Goal: Communication & Community: Participate in discussion

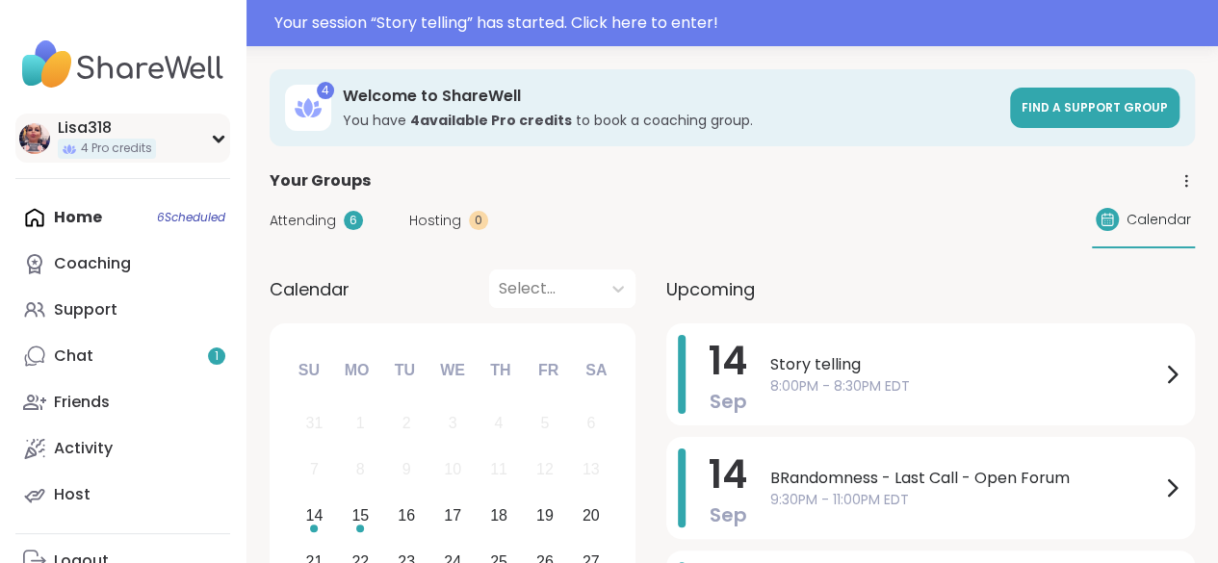
click at [147, 156] on span "4 Pro credits" at bounding box center [116, 149] width 71 height 16
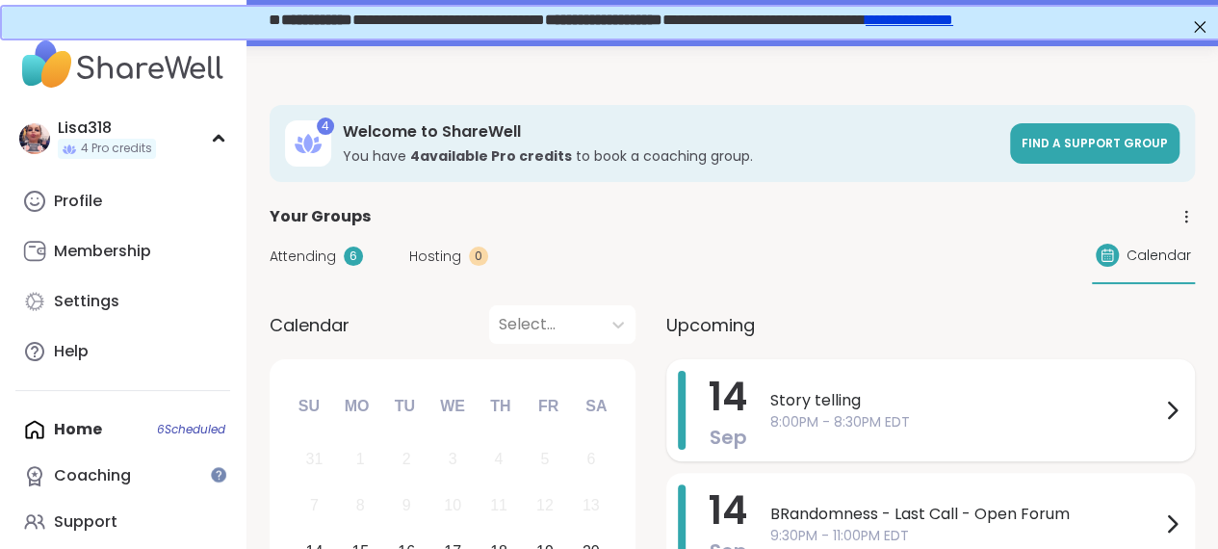
click at [835, 421] on span "8:00PM - 8:30PM EDT" at bounding box center [965, 422] width 390 height 20
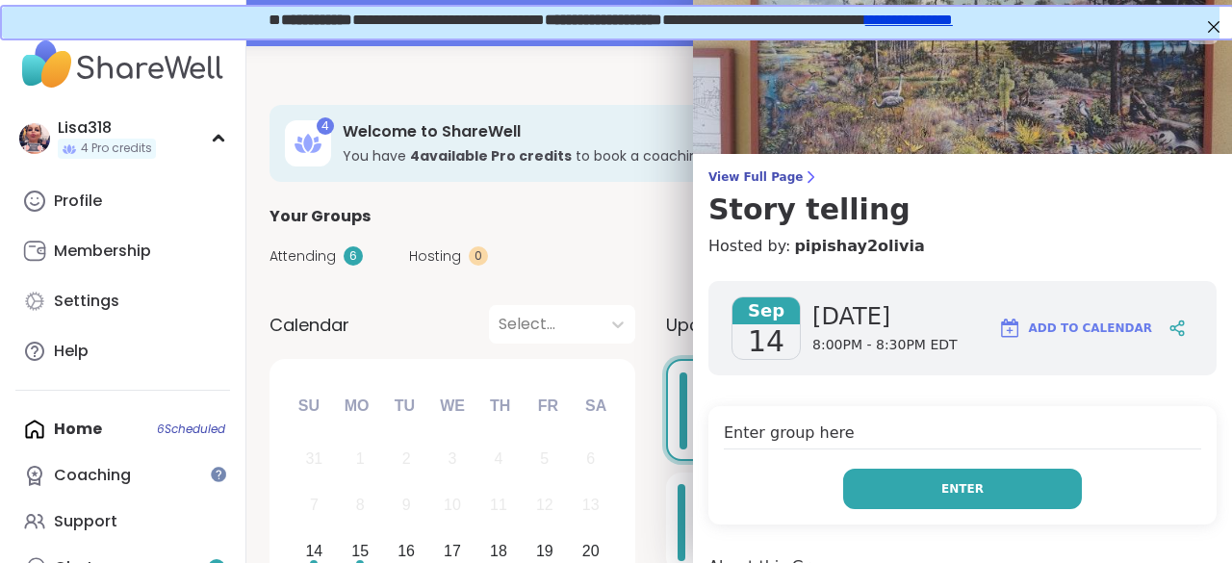
click at [961, 489] on button "Enter" at bounding box center [962, 489] width 239 height 40
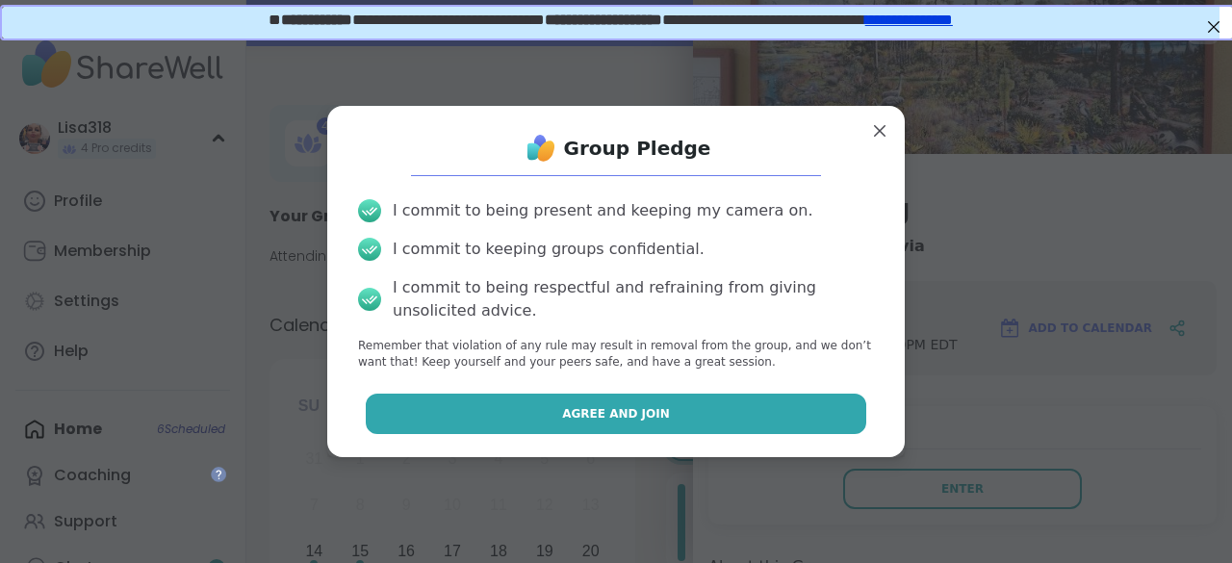
click at [785, 433] on button "Agree and Join" at bounding box center [616, 414] width 501 height 40
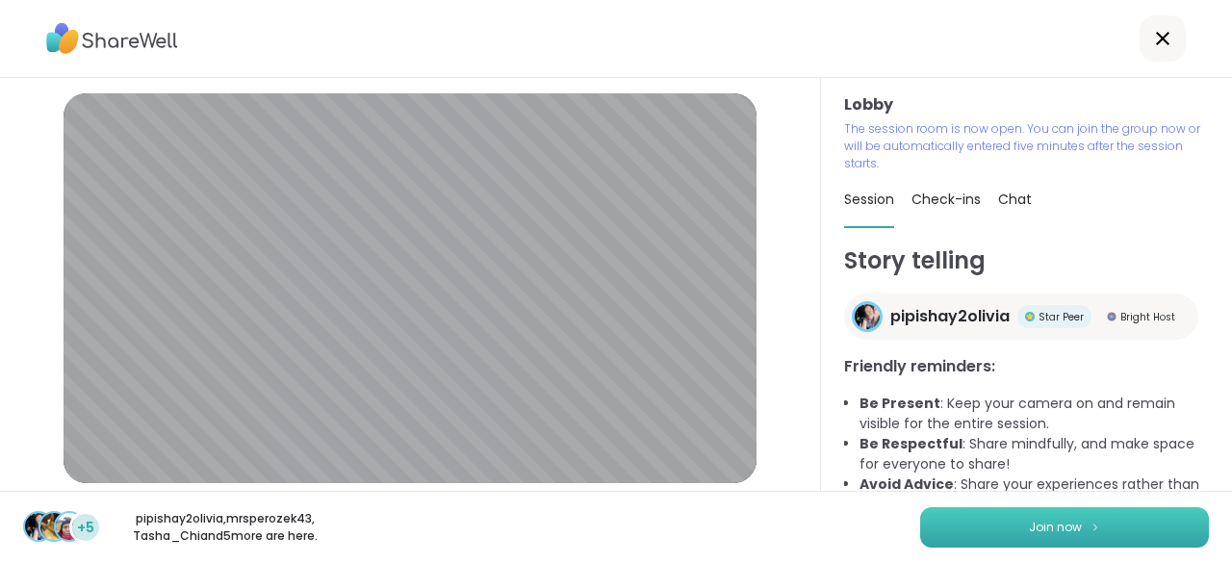
click at [1090, 532] on img at bounding box center [1096, 527] width 12 height 11
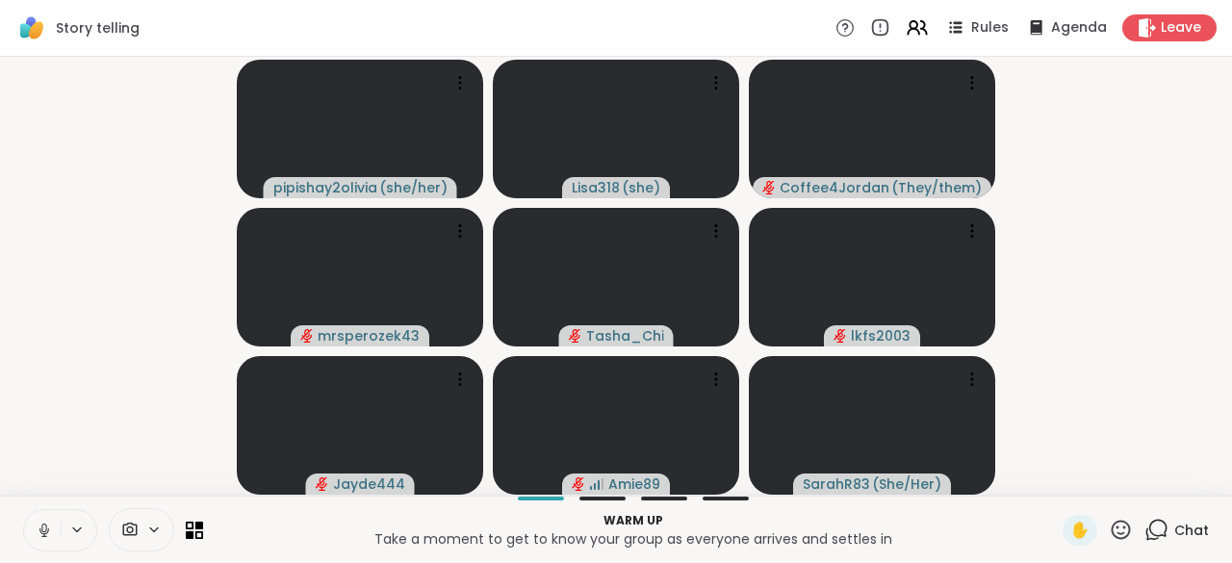
click at [42, 522] on icon at bounding box center [44, 530] width 17 height 17
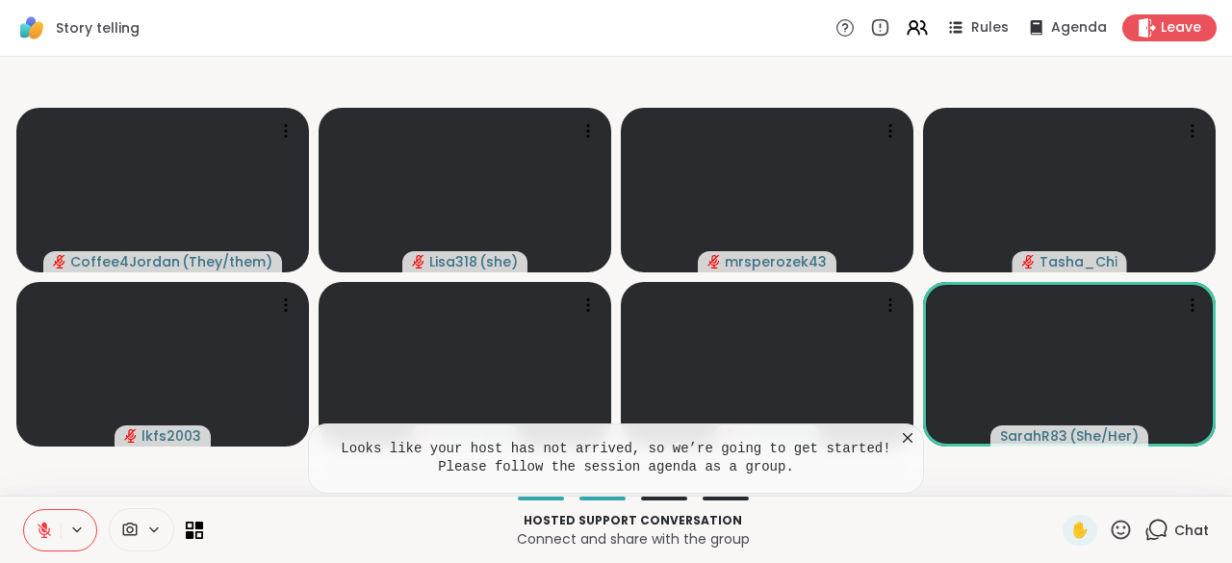
click at [908, 439] on icon at bounding box center [908, 438] width 10 height 10
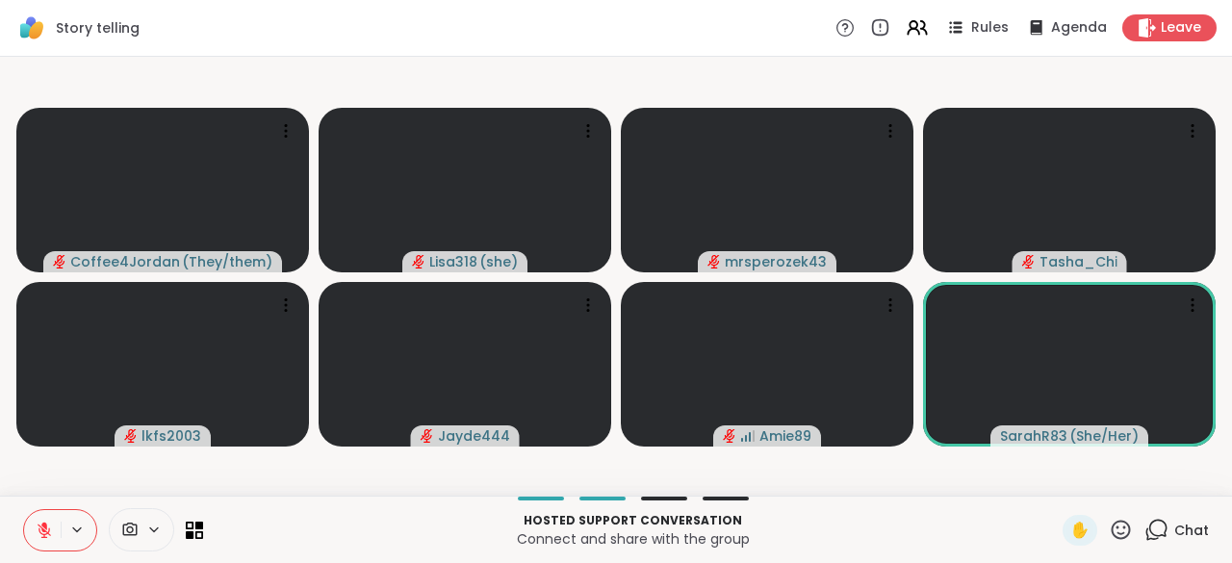
click at [44, 535] on icon at bounding box center [44, 530] width 13 height 13
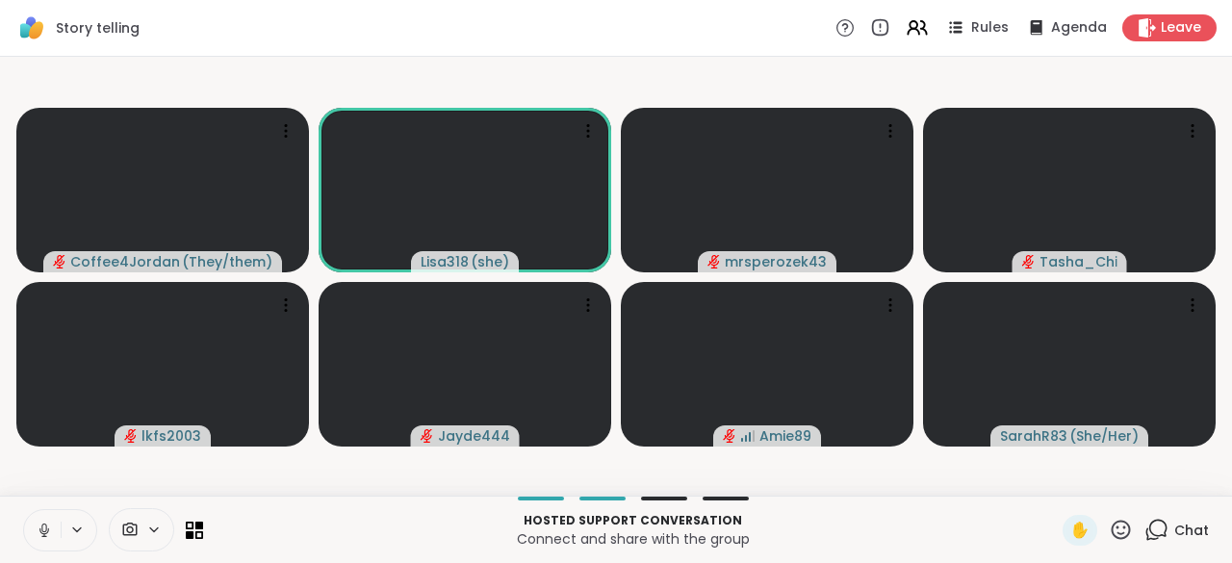
click at [44, 539] on icon at bounding box center [44, 530] width 17 height 17
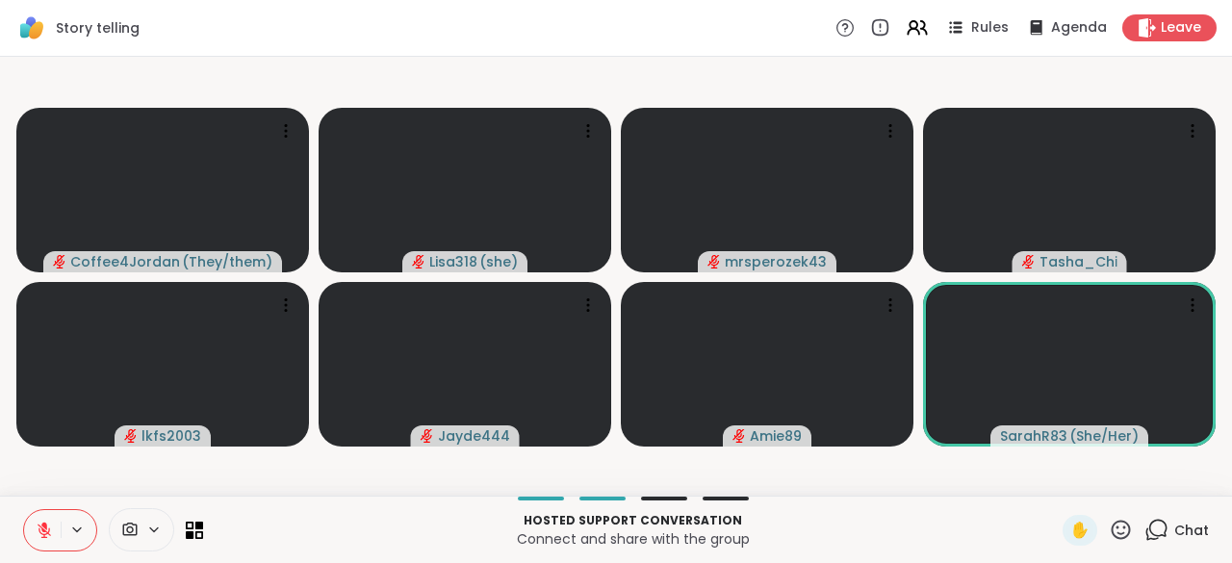
click at [43, 546] on button at bounding box center [42, 530] width 37 height 40
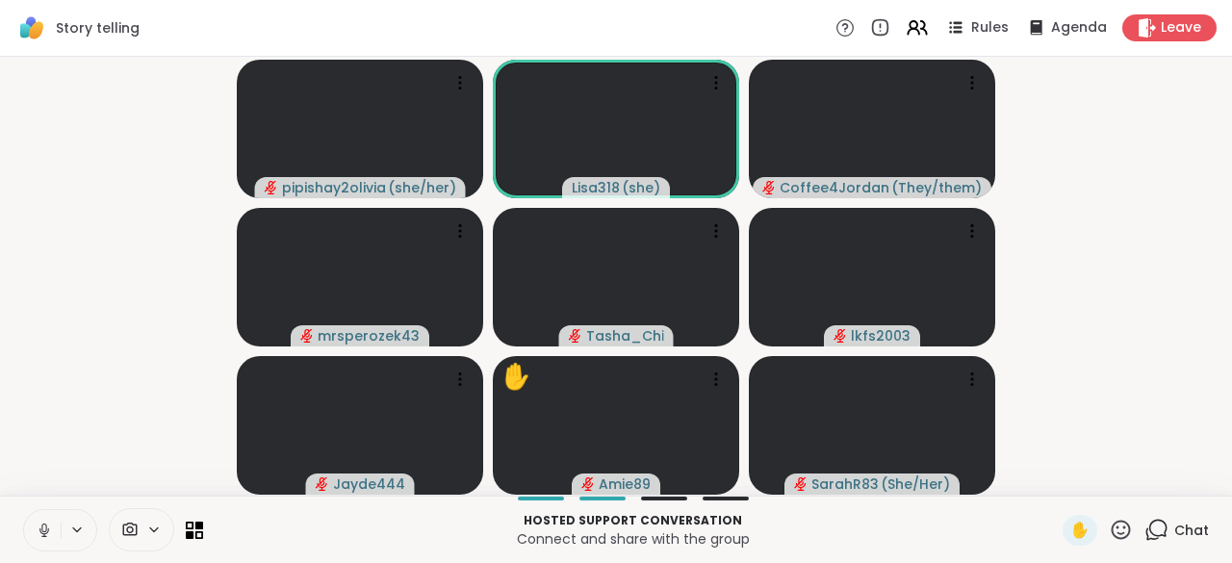
click at [42, 526] on icon at bounding box center [43, 528] width 5 height 9
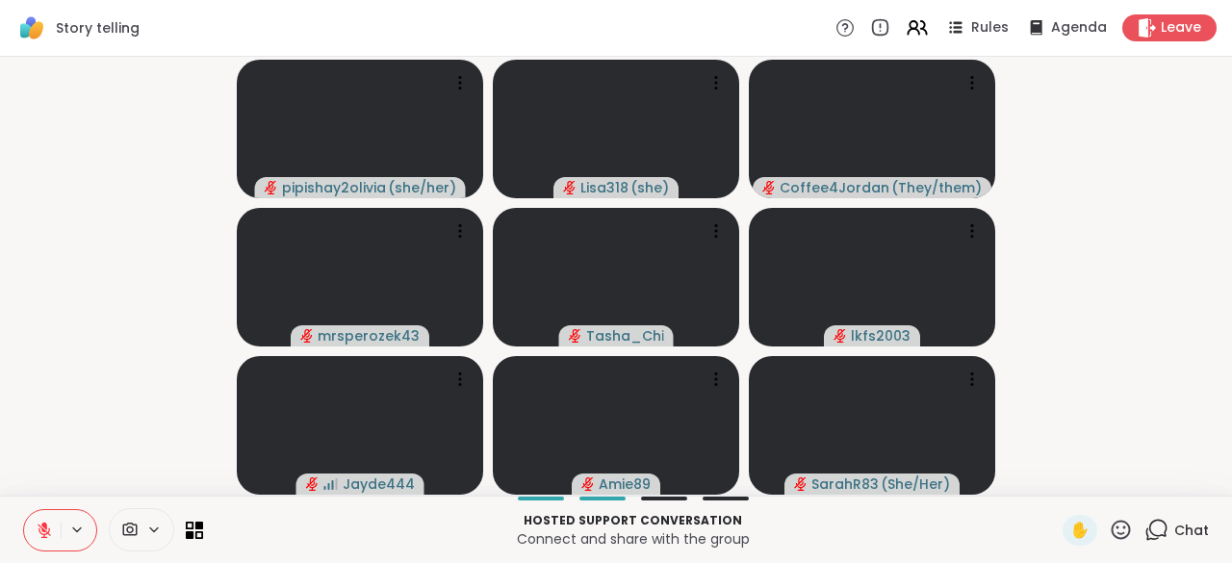
click at [42, 526] on icon at bounding box center [44, 526] width 6 height 8
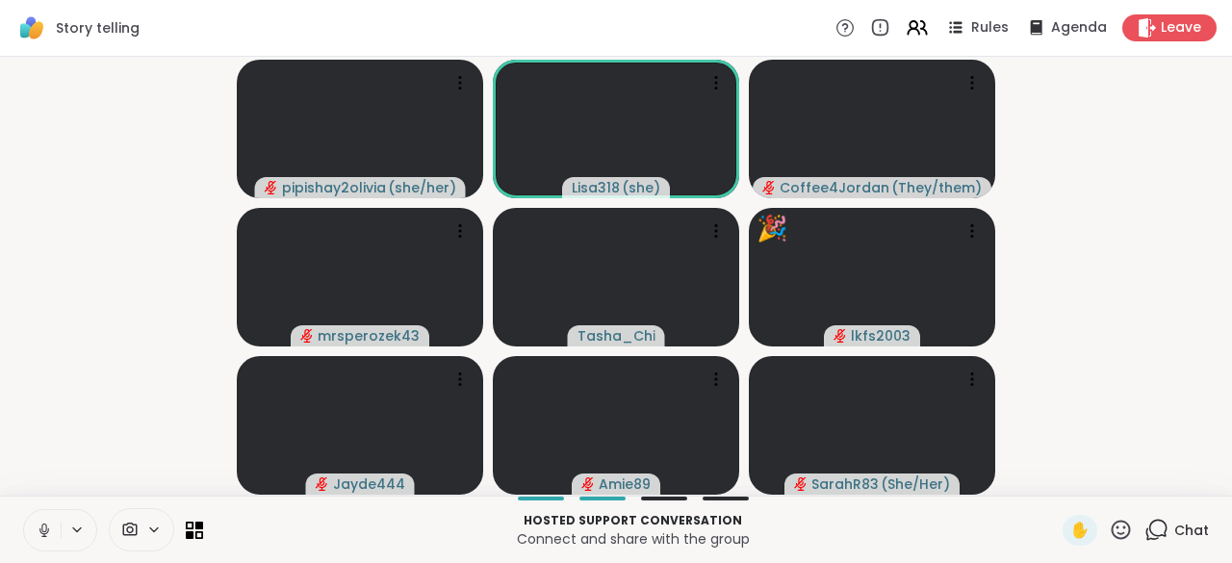
click at [42, 526] on icon at bounding box center [43, 528] width 5 height 9
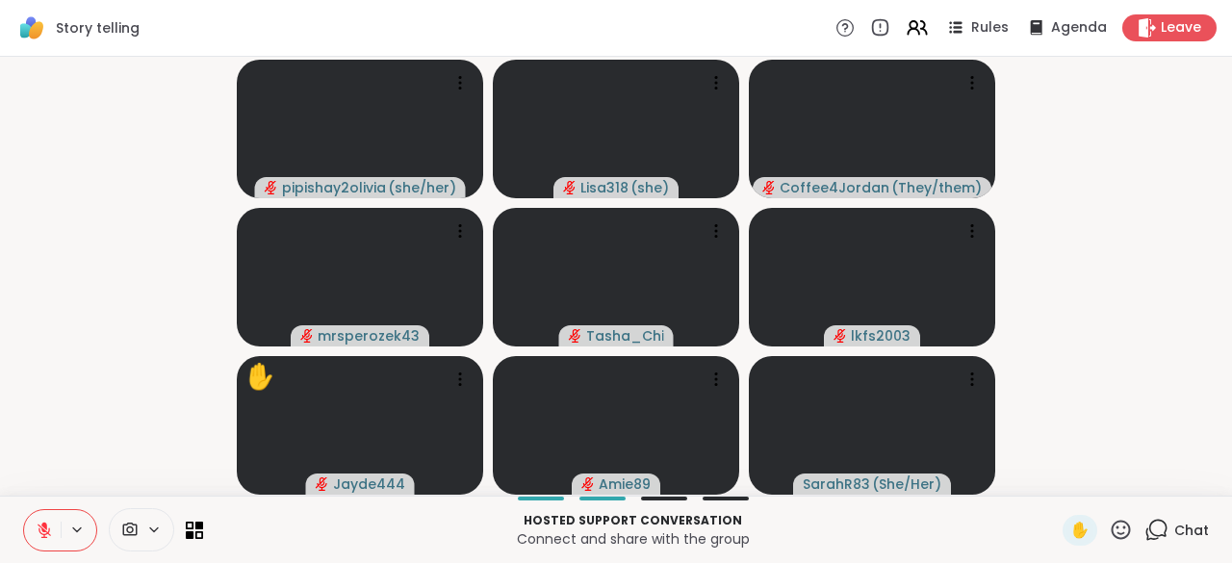
click at [42, 526] on icon at bounding box center [44, 526] width 6 height 8
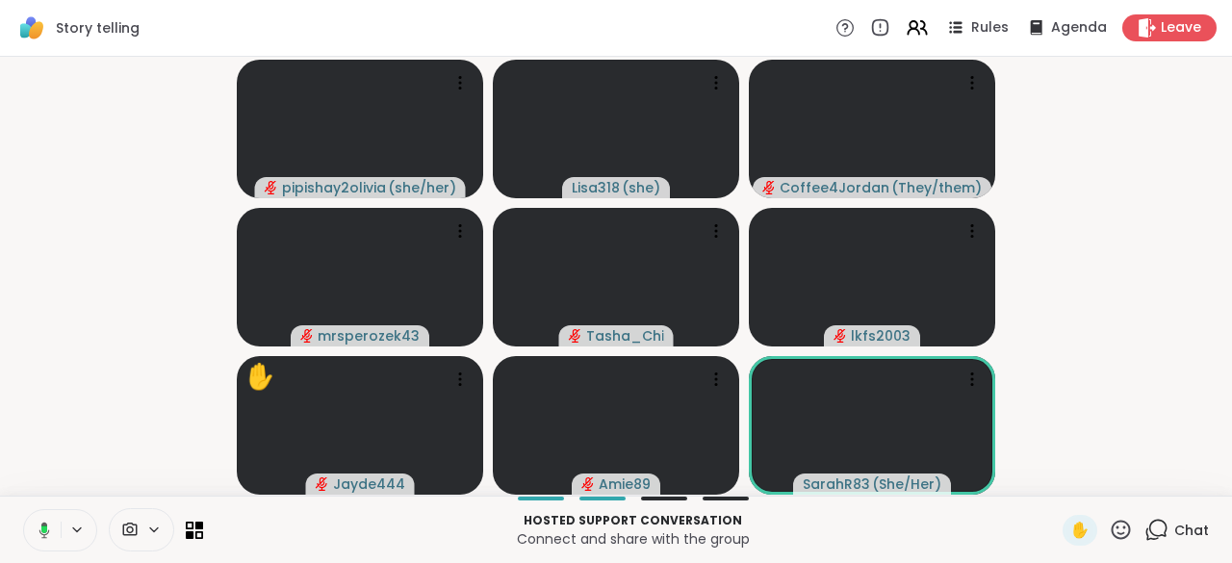
click at [42, 526] on icon at bounding box center [44, 530] width 11 height 16
click at [1112, 538] on icon at bounding box center [1121, 529] width 19 height 19
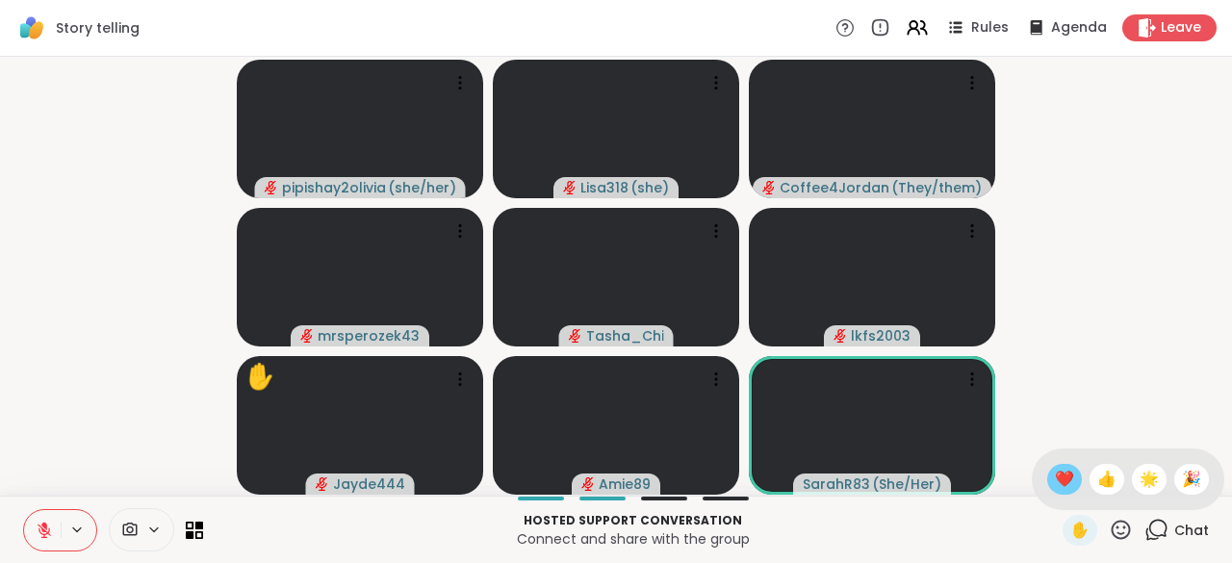
click at [1047, 491] on div "❤️" at bounding box center [1064, 479] width 35 height 31
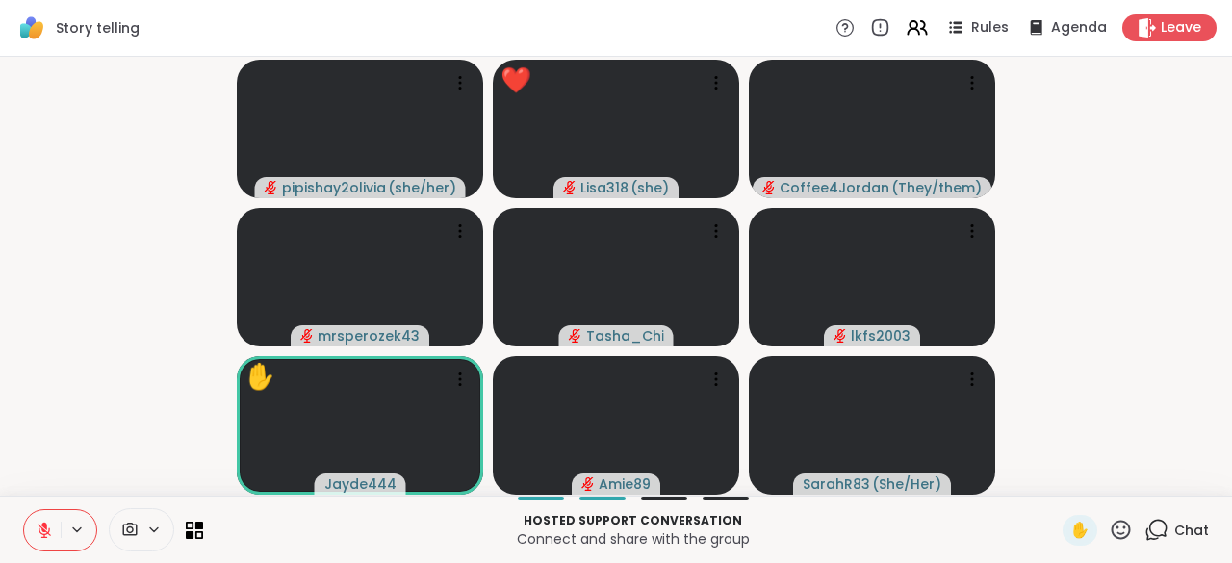
click at [1148, 545] on div "Chat" at bounding box center [1176, 530] width 64 height 31
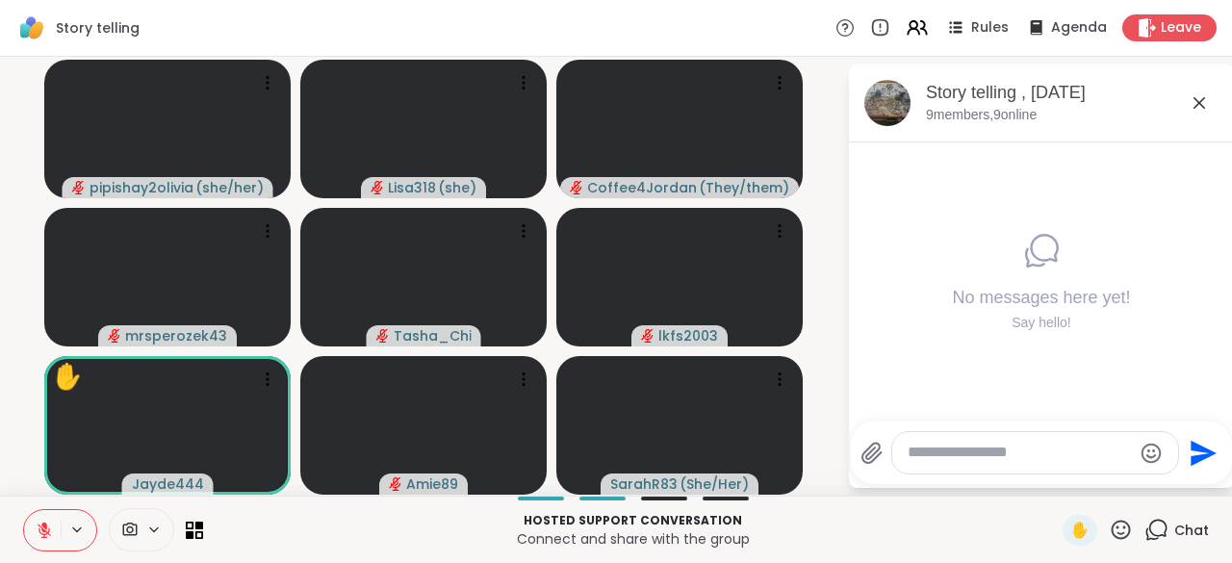
click at [42, 526] on icon at bounding box center [44, 526] width 6 height 8
click at [24, 510] on button at bounding box center [42, 530] width 37 height 40
click at [932, 458] on textarea "Type your message" at bounding box center [1020, 453] width 224 height 20
type textarea "**********"
click at [1178, 468] on div "**********" at bounding box center [1022, 452] width 322 height 43
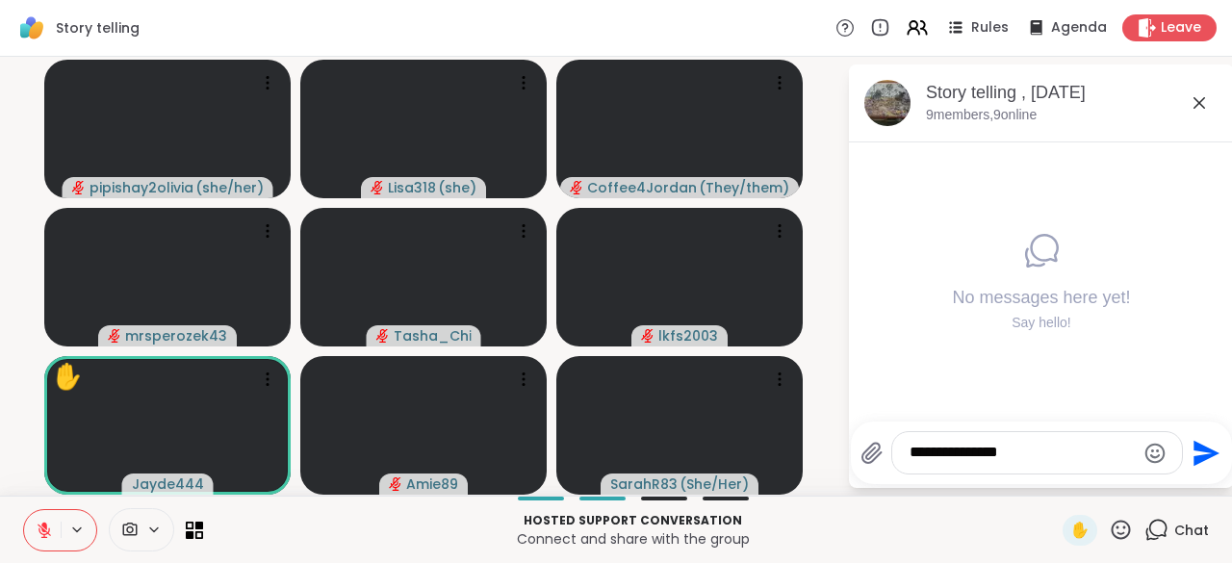
click at [1198, 458] on icon "Send" at bounding box center [1207, 453] width 26 height 26
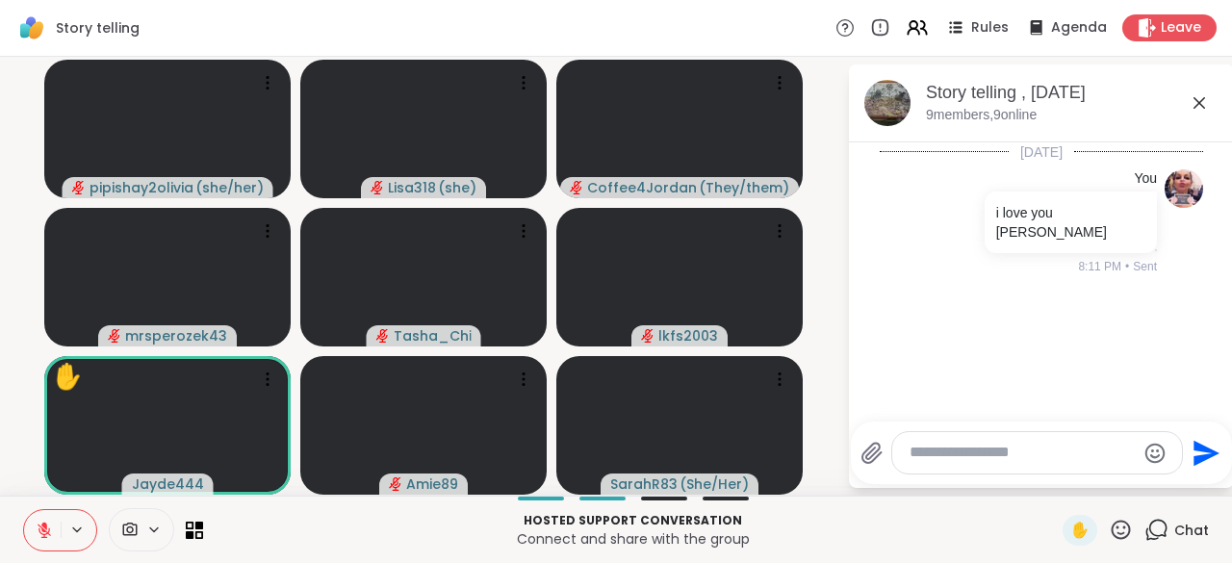
click at [1116, 541] on icon at bounding box center [1121, 530] width 24 height 24
click at [1097, 490] on span "👍" at bounding box center [1106, 479] width 19 height 23
click at [1109, 537] on icon at bounding box center [1121, 530] width 24 height 24
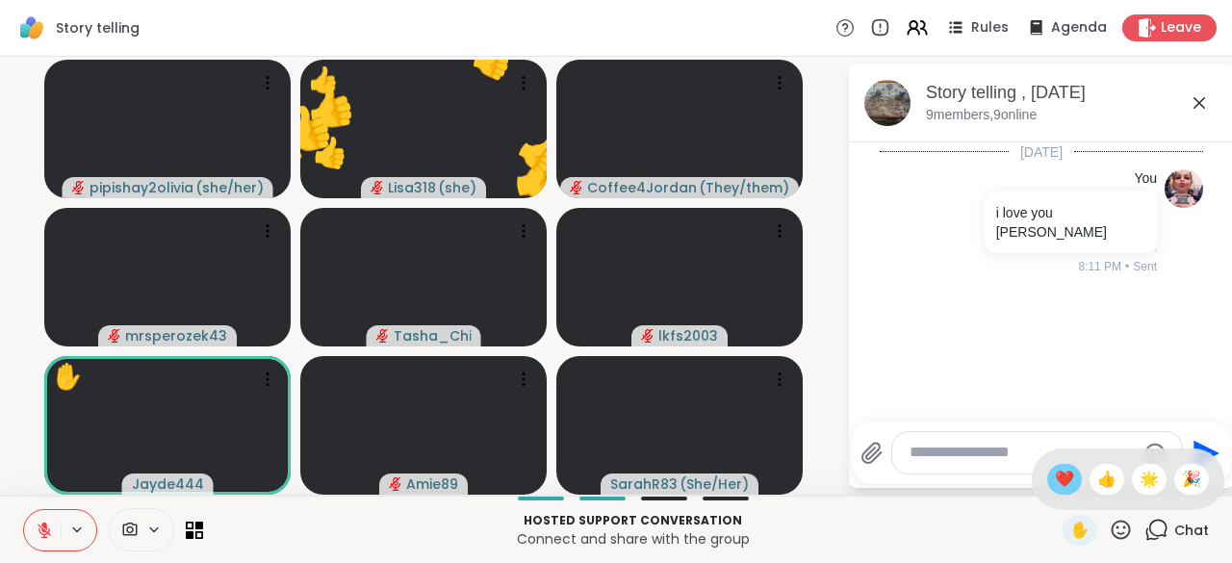
click at [1049, 495] on div "❤️" at bounding box center [1064, 479] width 35 height 31
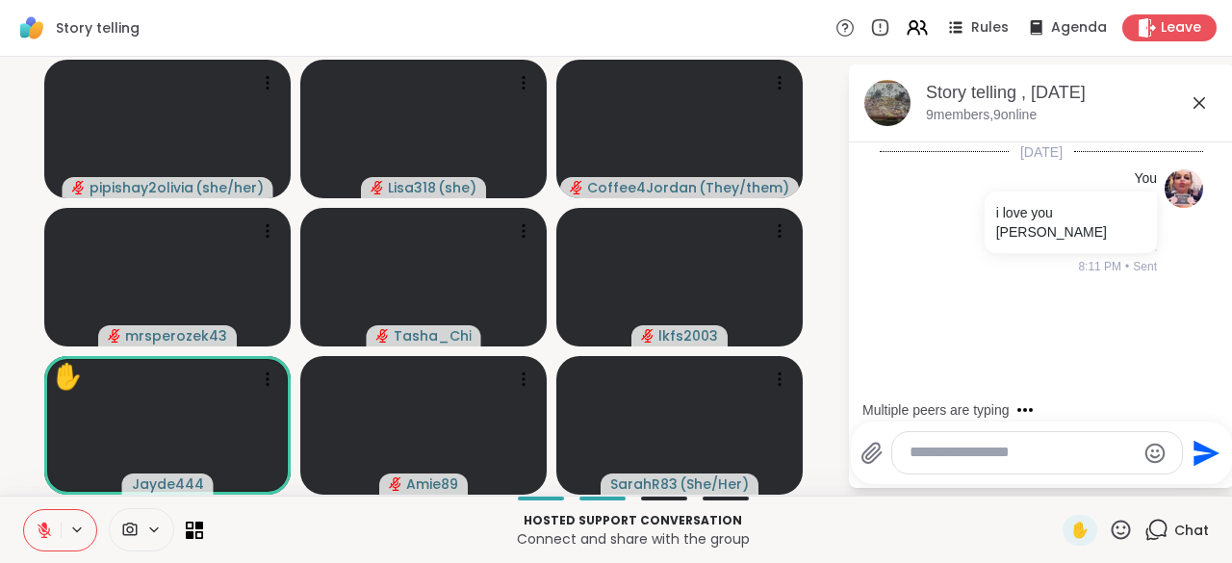
scroll to position [19, 0]
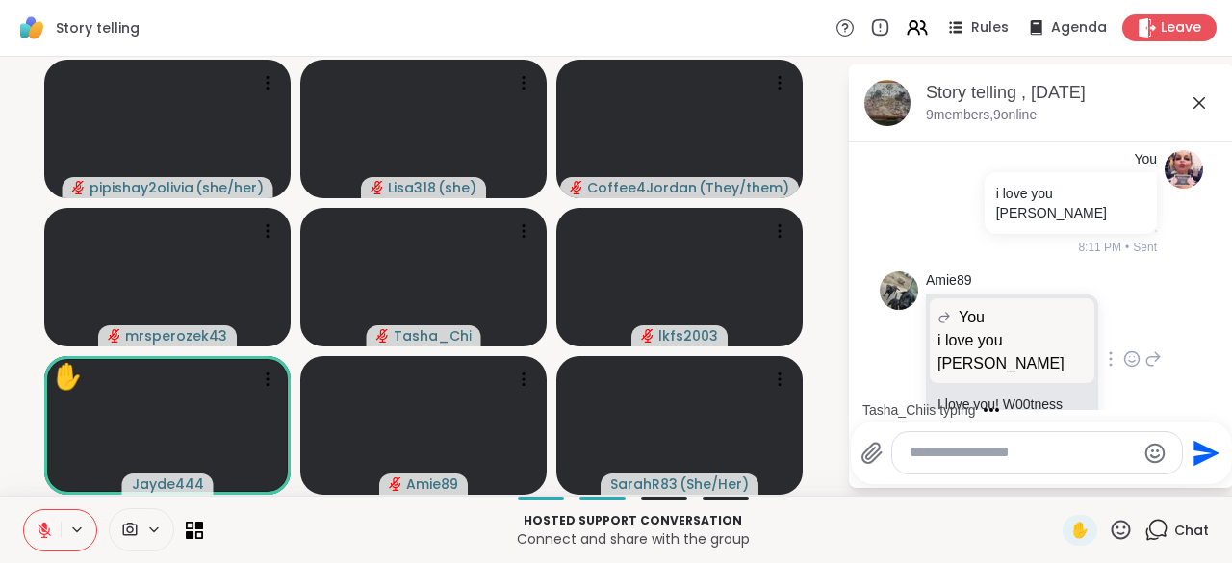
click at [1123, 349] on icon at bounding box center [1131, 358] width 17 height 19
click at [1028, 310] on button "Select Reaction: Joy" at bounding box center [1047, 328] width 39 height 39
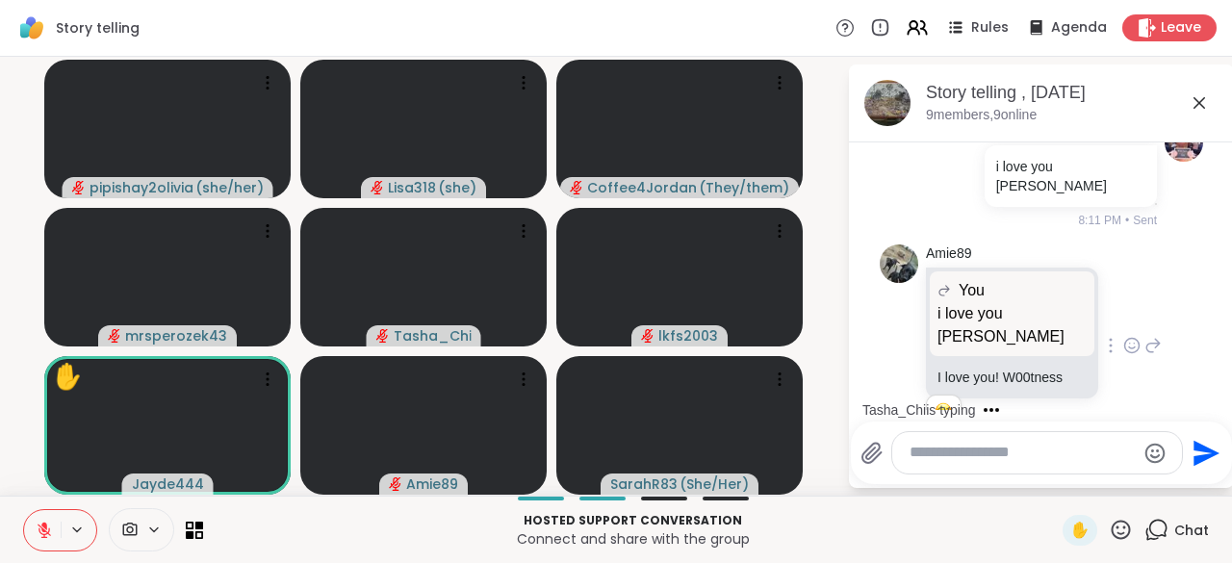
scroll to position [283, 0]
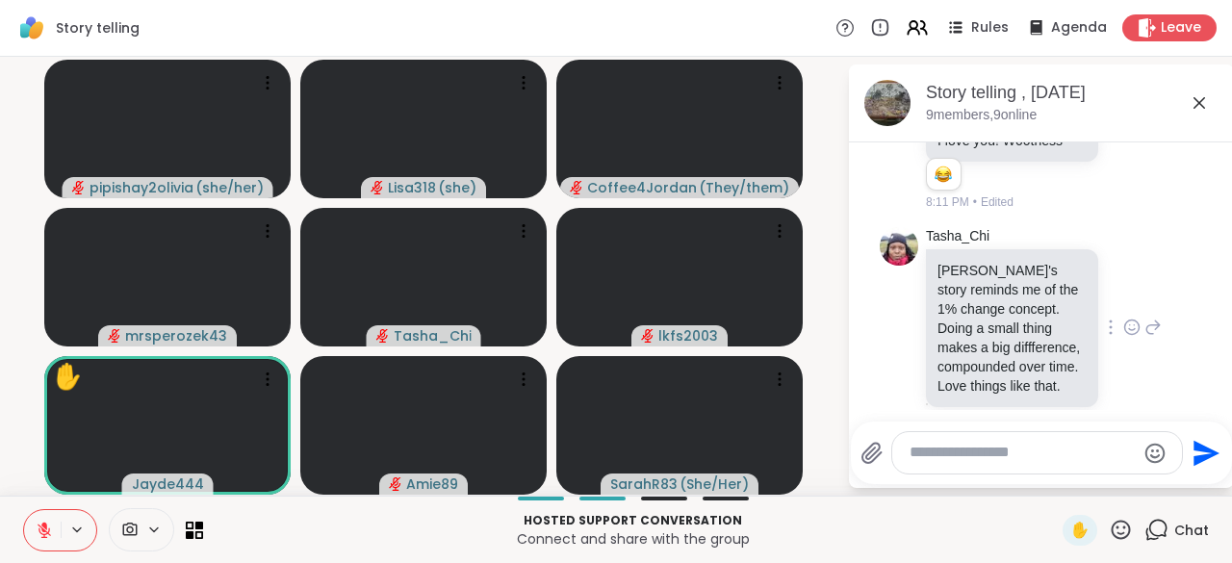
click at [1102, 316] on div at bounding box center [1110, 327] width 17 height 23
click at [1129, 328] on icon at bounding box center [1132, 329] width 6 height 2
click at [1123, 288] on div "Select Reaction: Heart" at bounding box center [1131, 296] width 17 height 17
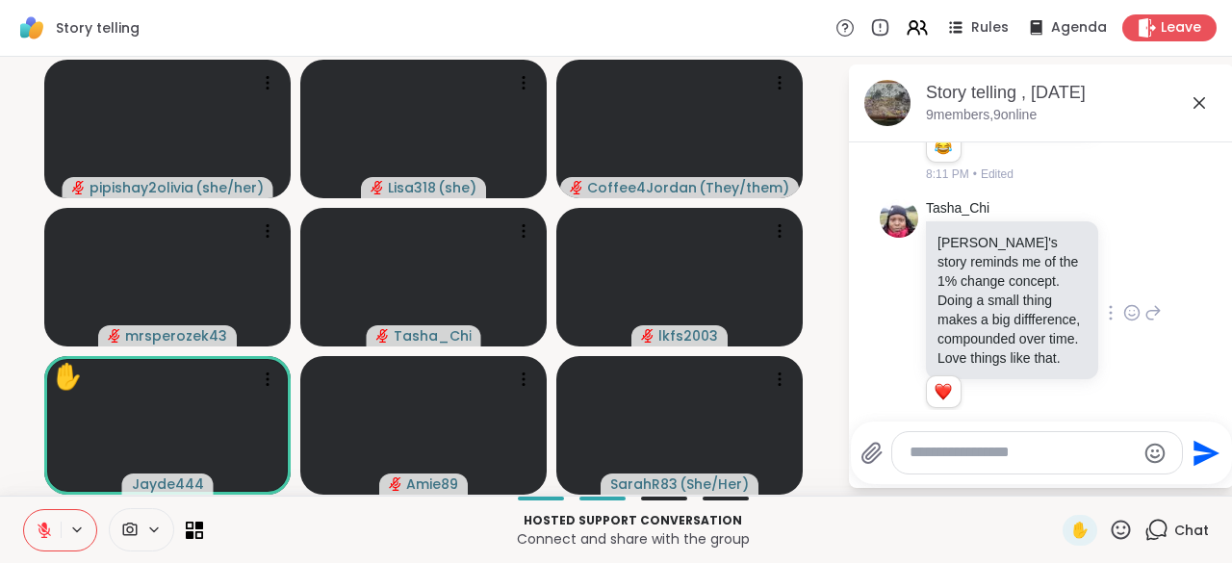
click at [1109, 536] on icon at bounding box center [1121, 530] width 24 height 24
click at [1133, 494] on div "🌟" at bounding box center [1149, 479] width 35 height 31
click at [1112, 539] on icon at bounding box center [1121, 529] width 19 height 19
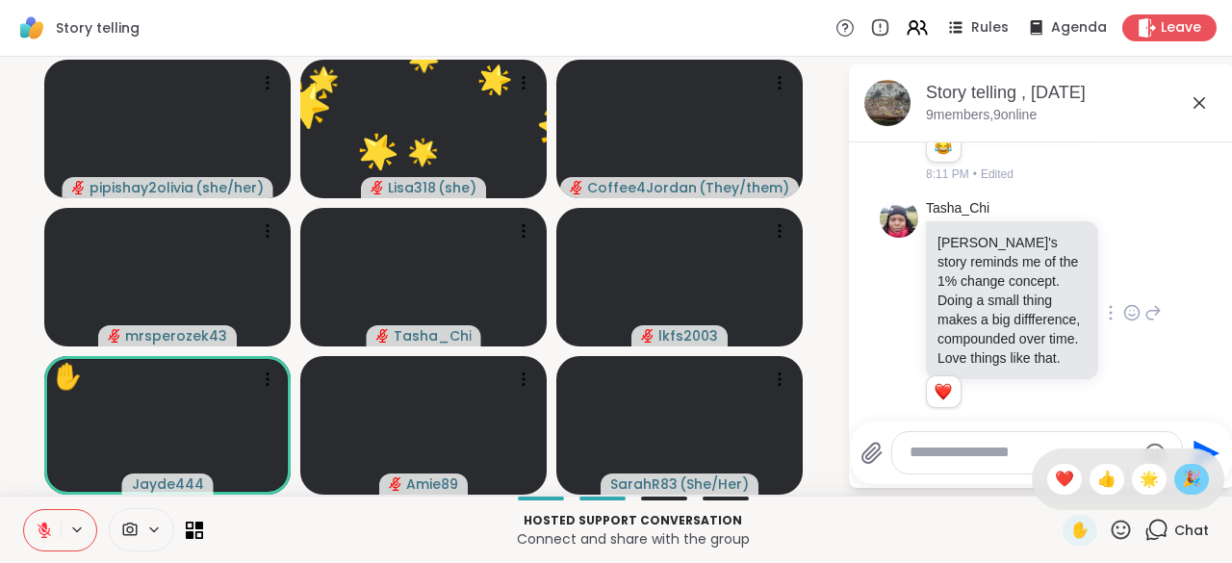
click at [1182, 489] on span "🎉" at bounding box center [1191, 479] width 19 height 23
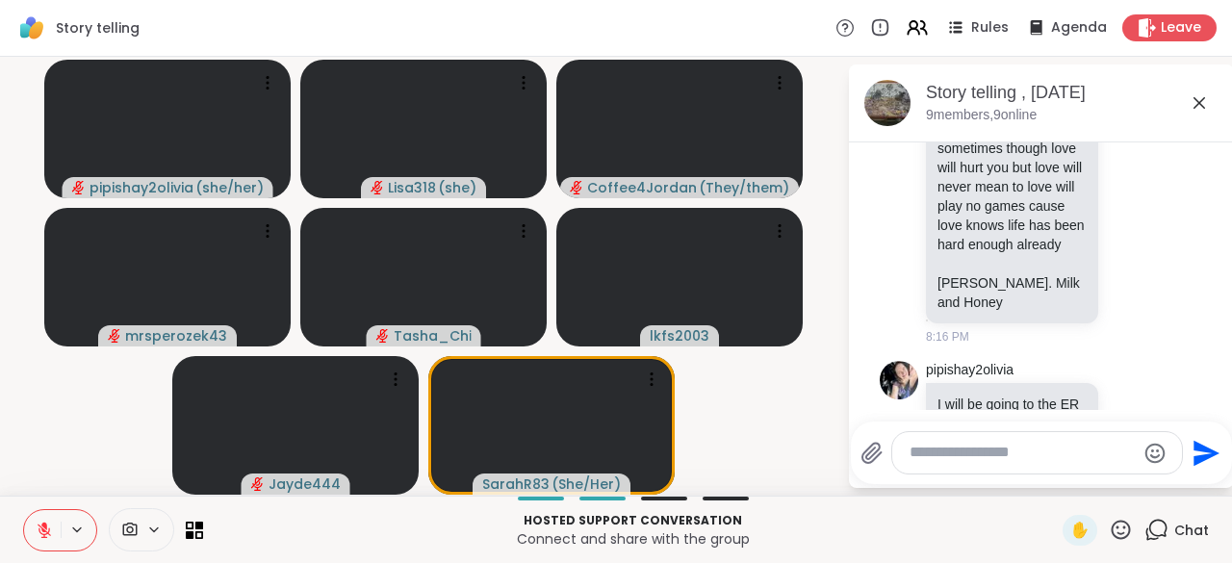
scroll to position [959, 0]
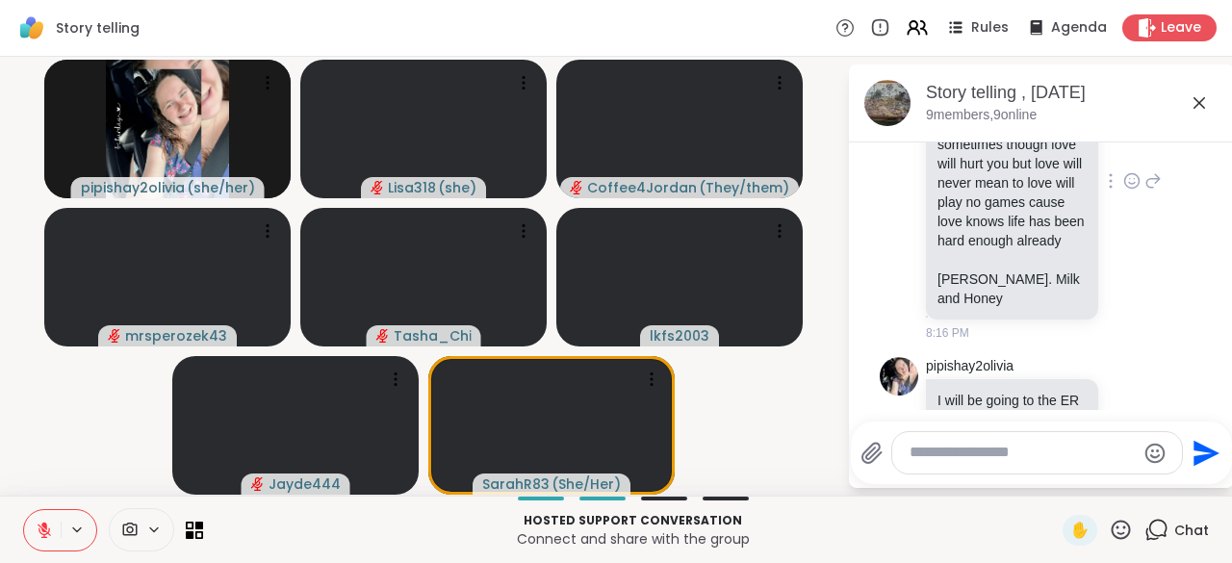
click at [1123, 185] on icon at bounding box center [1131, 180] width 17 height 19
click at [1123, 154] on div "Select Reaction: Heart" at bounding box center [1131, 149] width 17 height 17
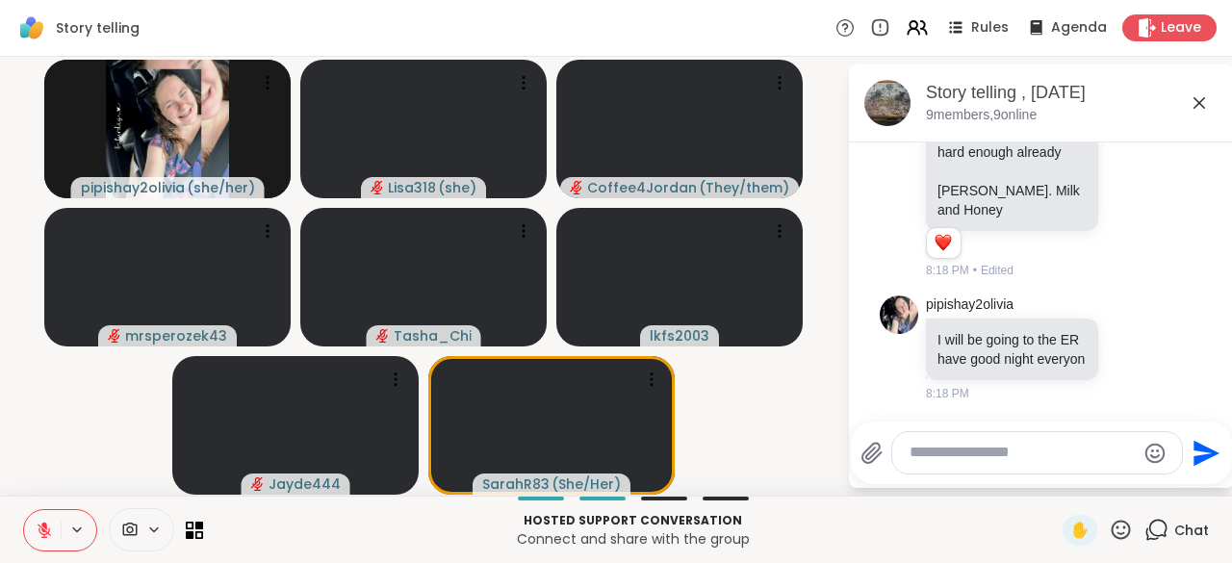
scroll to position [1095, 0]
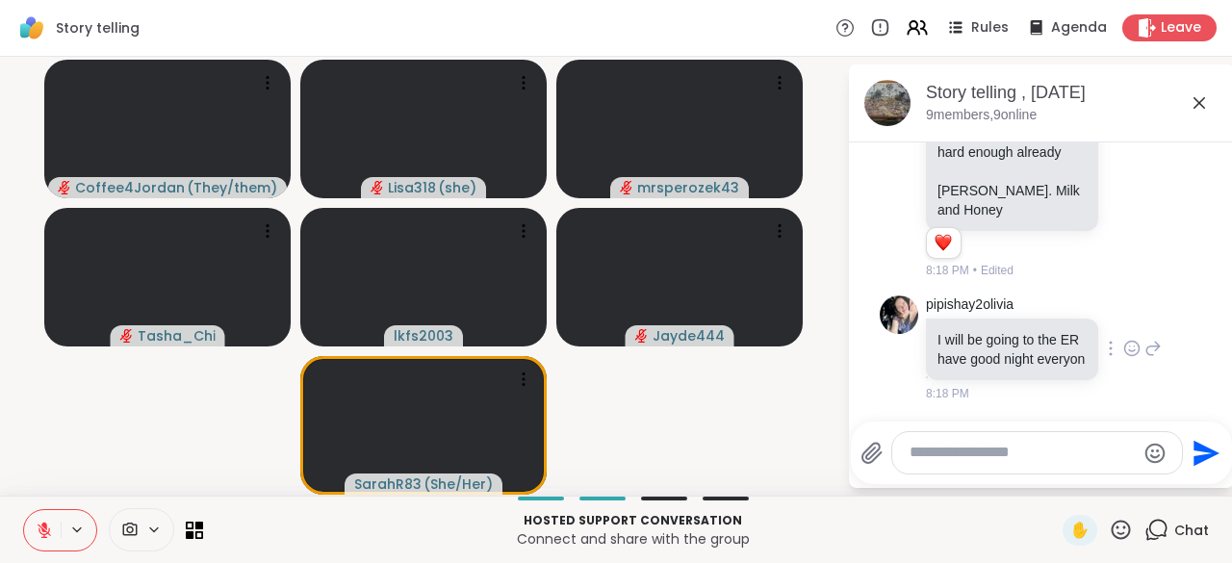
click at [1102, 337] on div at bounding box center [1110, 348] width 17 height 23
click at [1144, 337] on icon at bounding box center [1152, 348] width 17 height 23
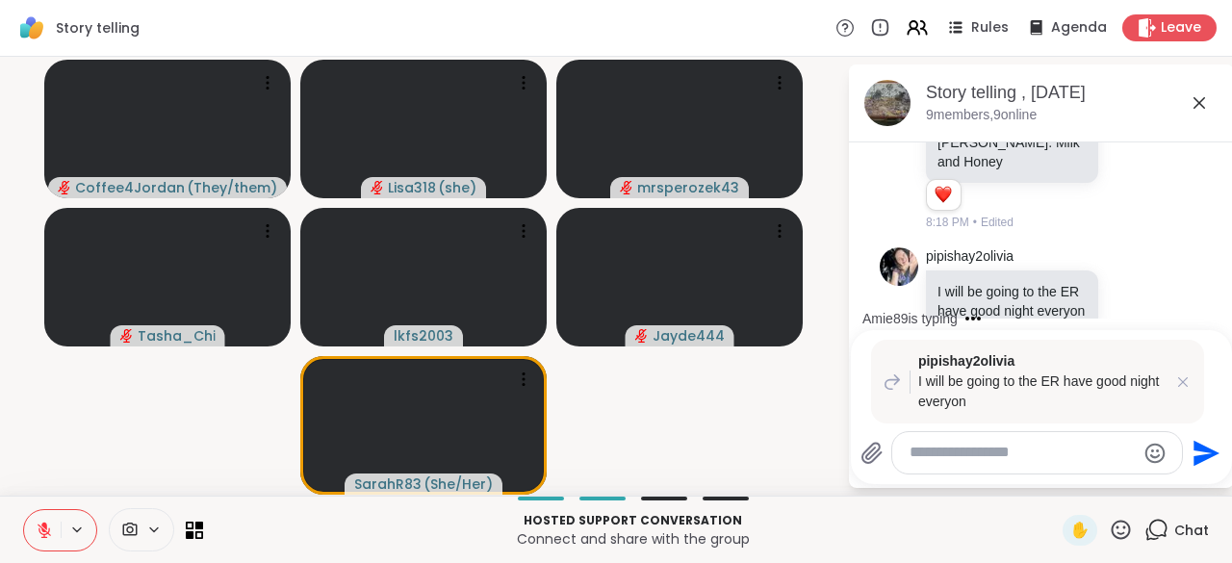
scroll to position [1400, 0]
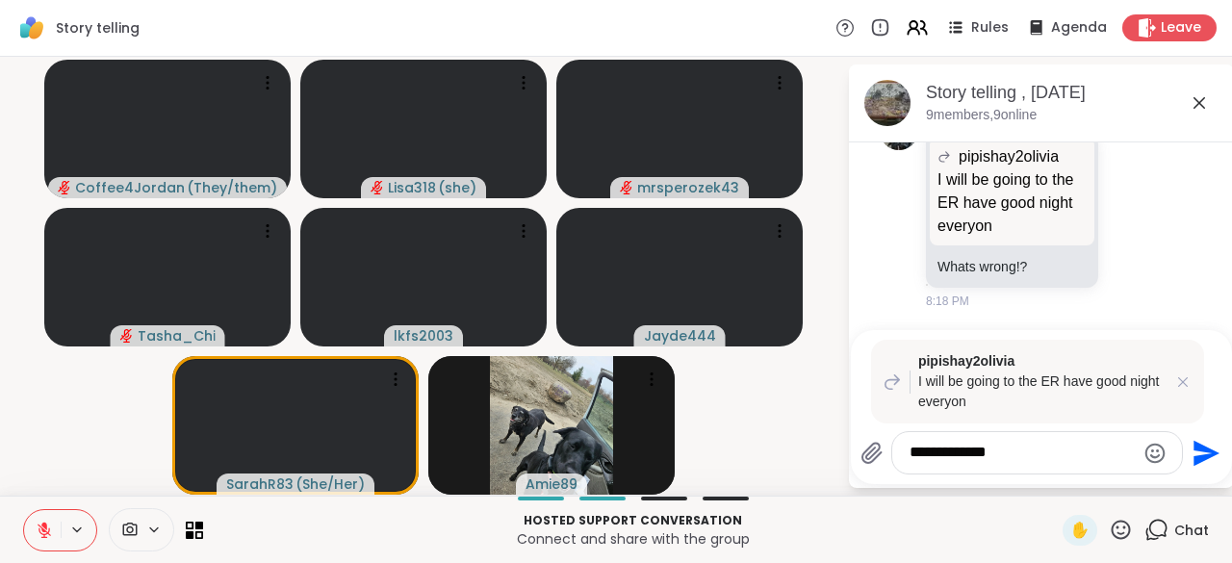
click at [40, 530] on icon at bounding box center [44, 530] width 17 height 17
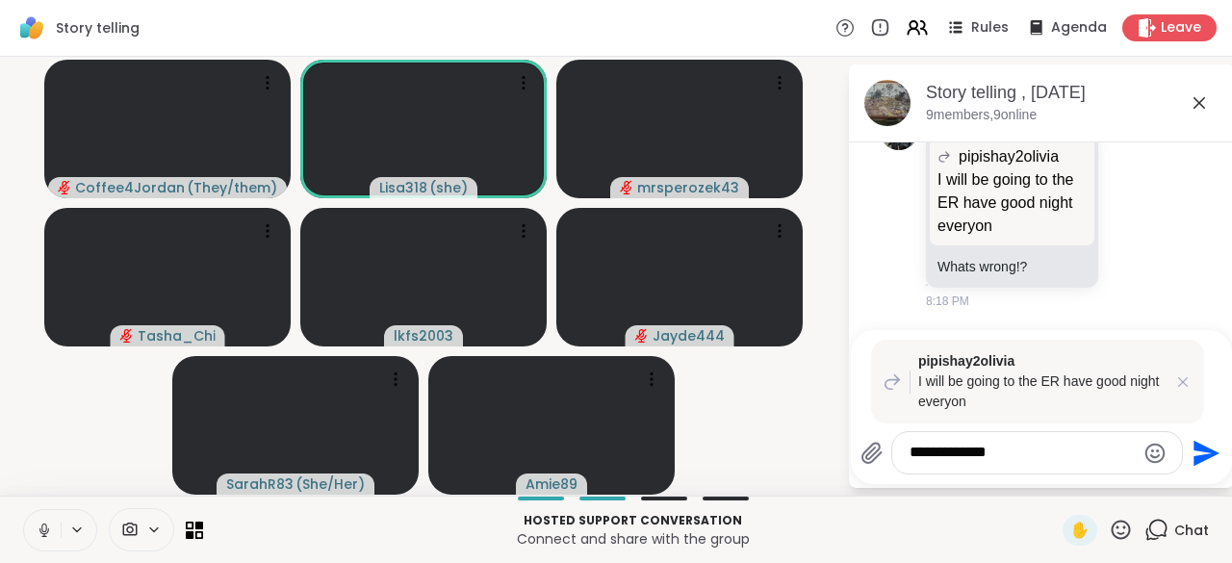
click at [37, 531] on icon at bounding box center [44, 530] width 17 height 17
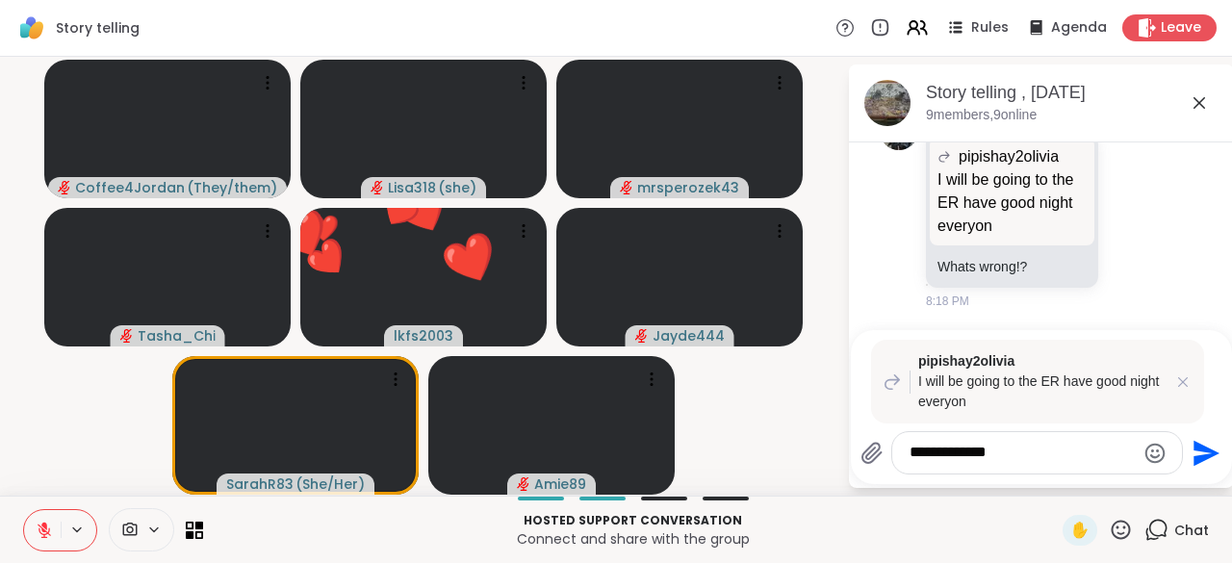
click at [1024, 462] on textarea "**********" at bounding box center [1022, 453] width 225 height 20
click at [1112, 533] on icon at bounding box center [1121, 529] width 19 height 19
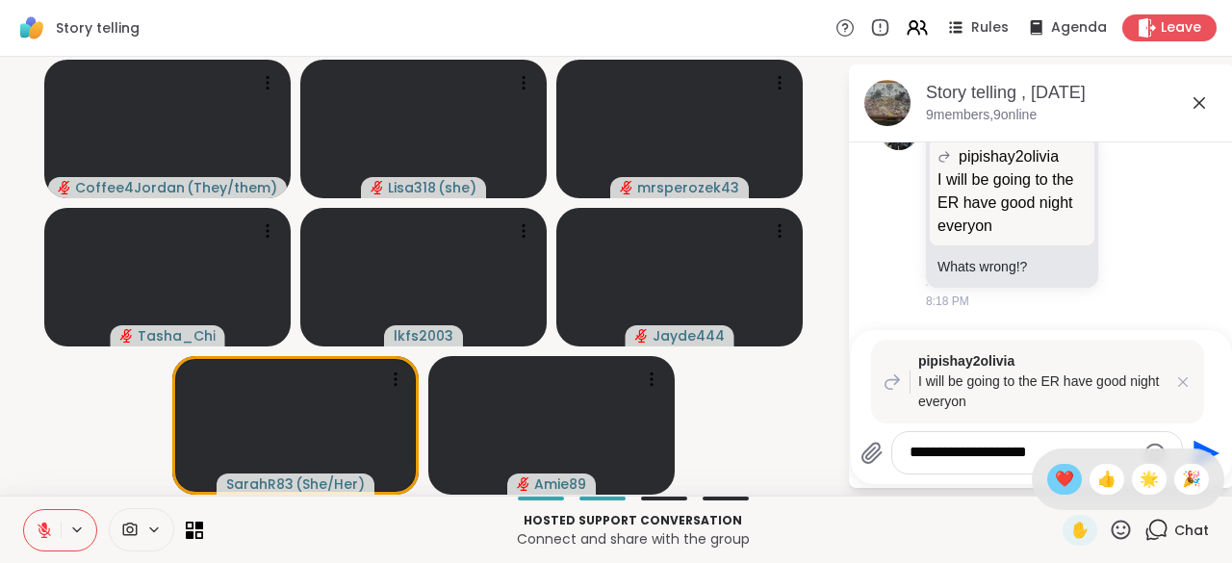
click at [1055, 490] on span "❤️" at bounding box center [1064, 479] width 19 height 23
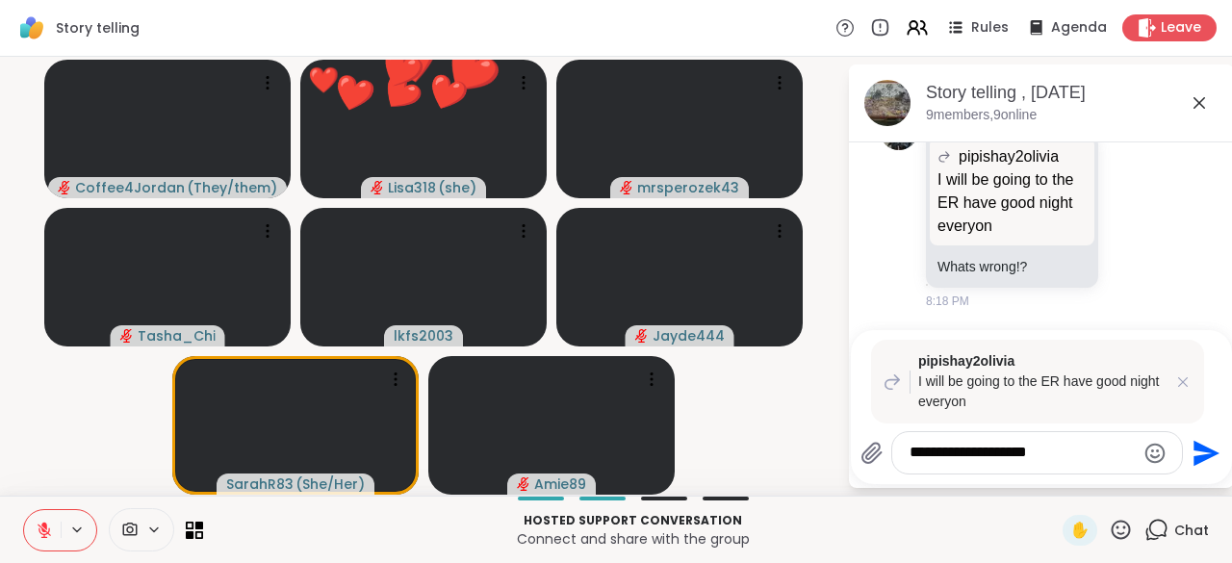
click at [1076, 462] on textarea "**********" at bounding box center [1022, 453] width 225 height 20
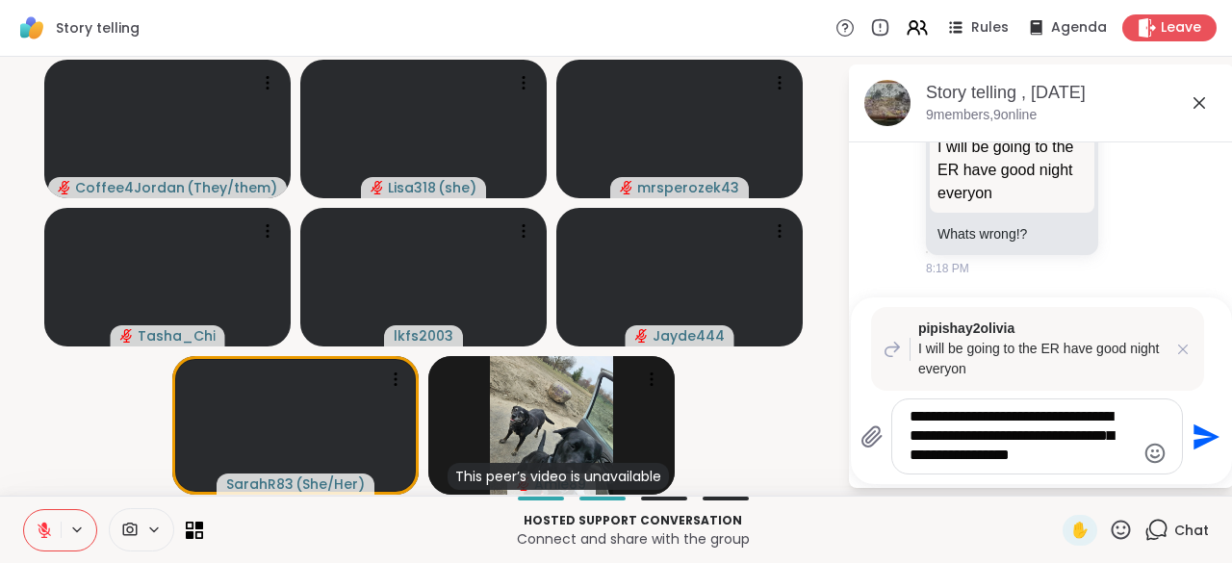
type textarea "**********"
click at [1194, 456] on button "Send" at bounding box center [1204, 436] width 43 height 43
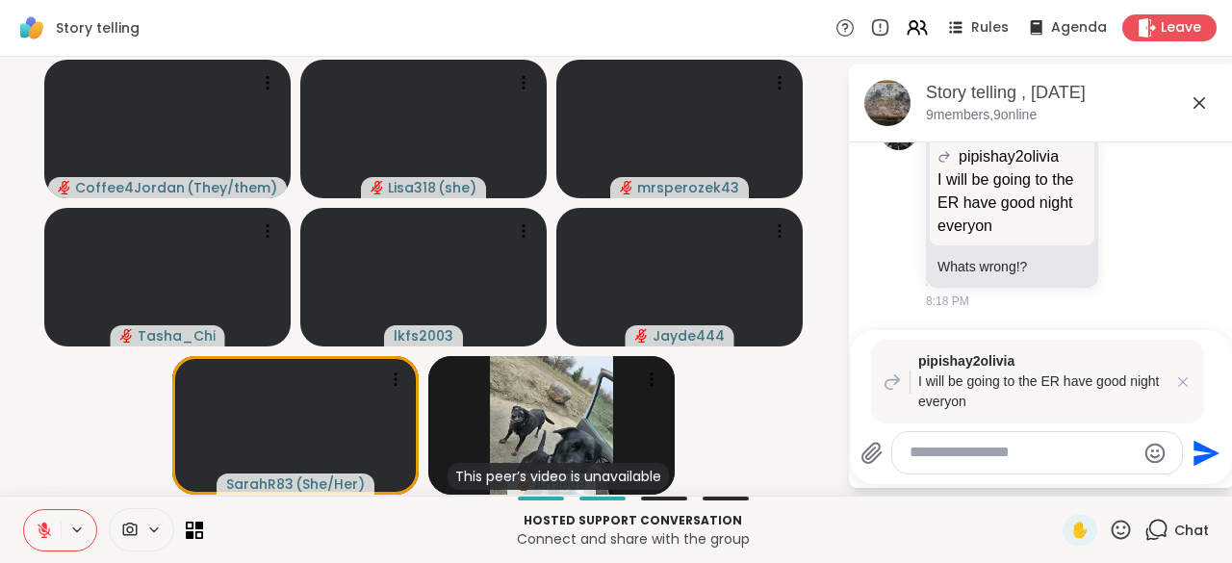
scroll to position [1600, 0]
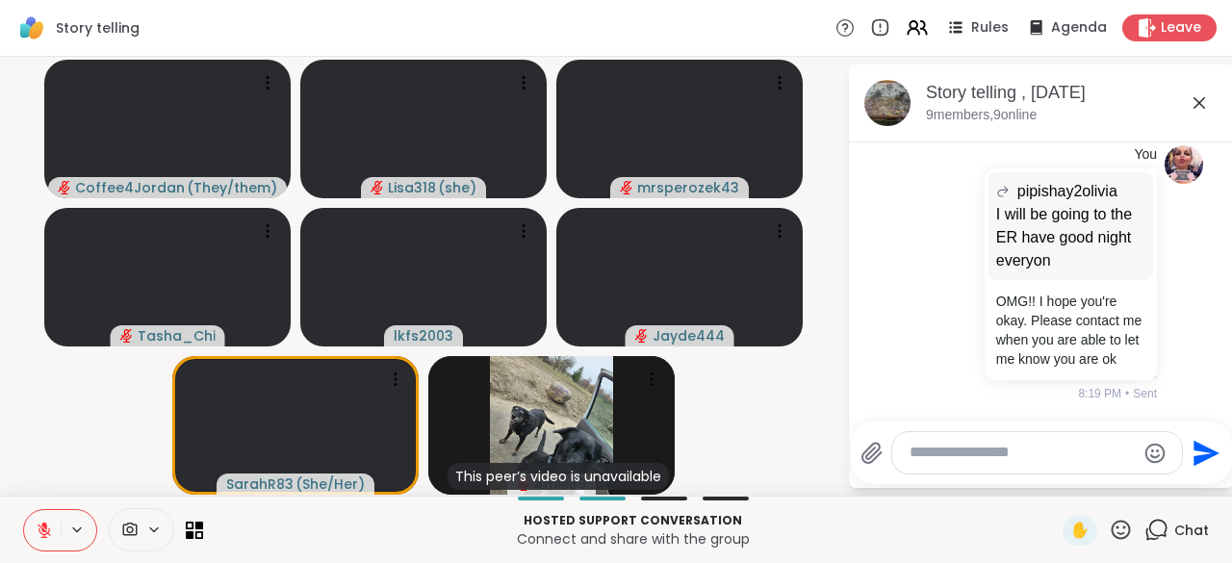
click at [46, 538] on icon at bounding box center [44, 530] width 17 height 17
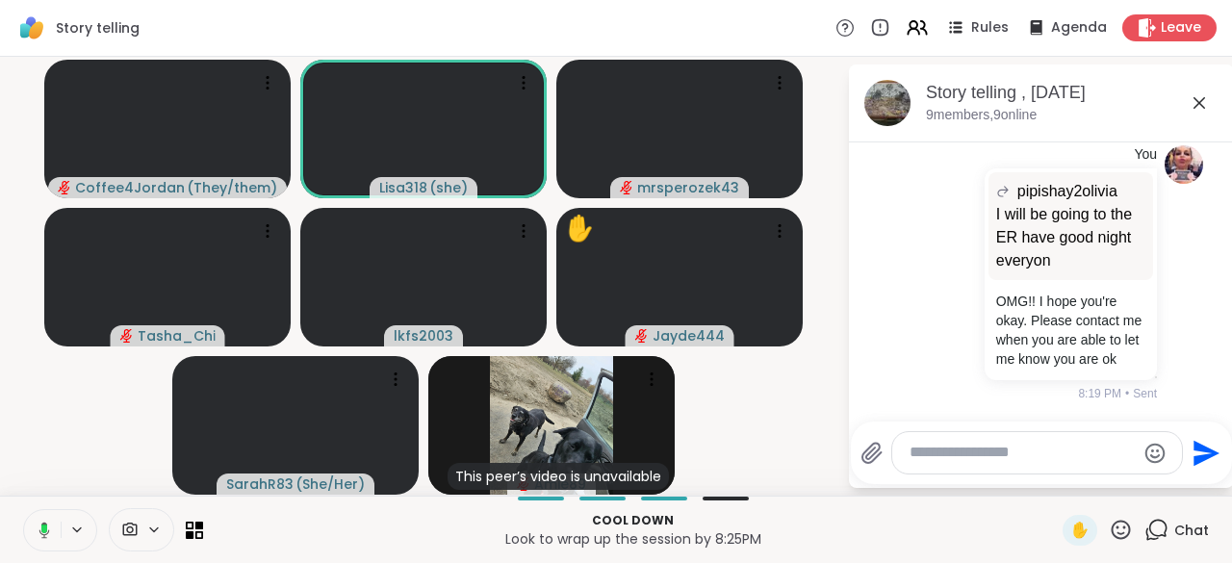
scroll to position [1721, 0]
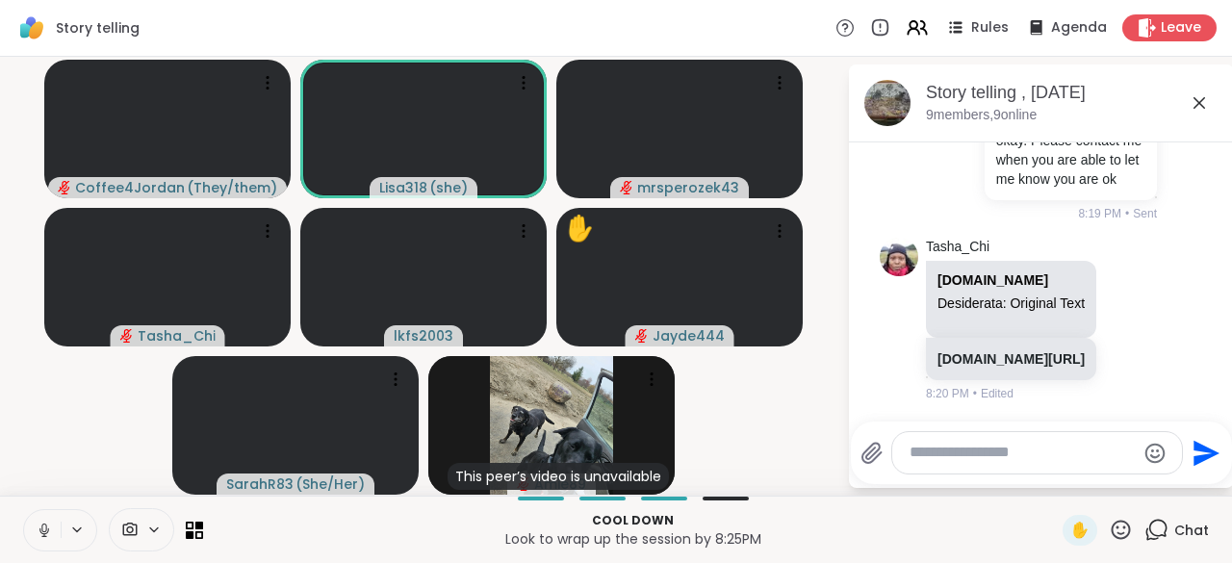
click at [45, 524] on icon at bounding box center [44, 530] width 17 height 17
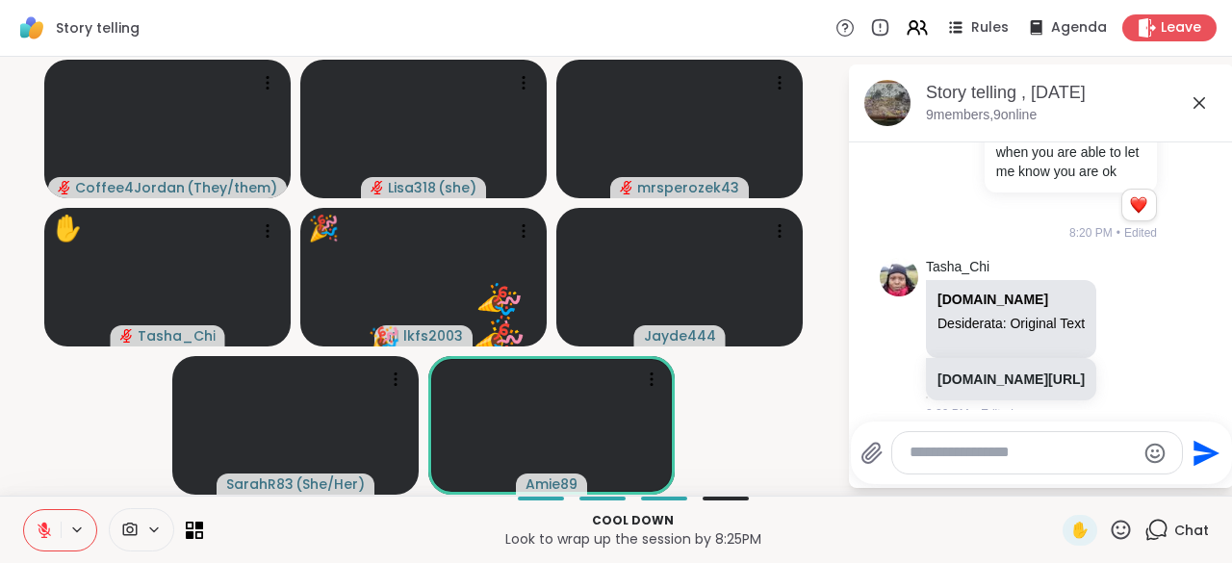
click at [1112, 539] on icon at bounding box center [1121, 529] width 19 height 19
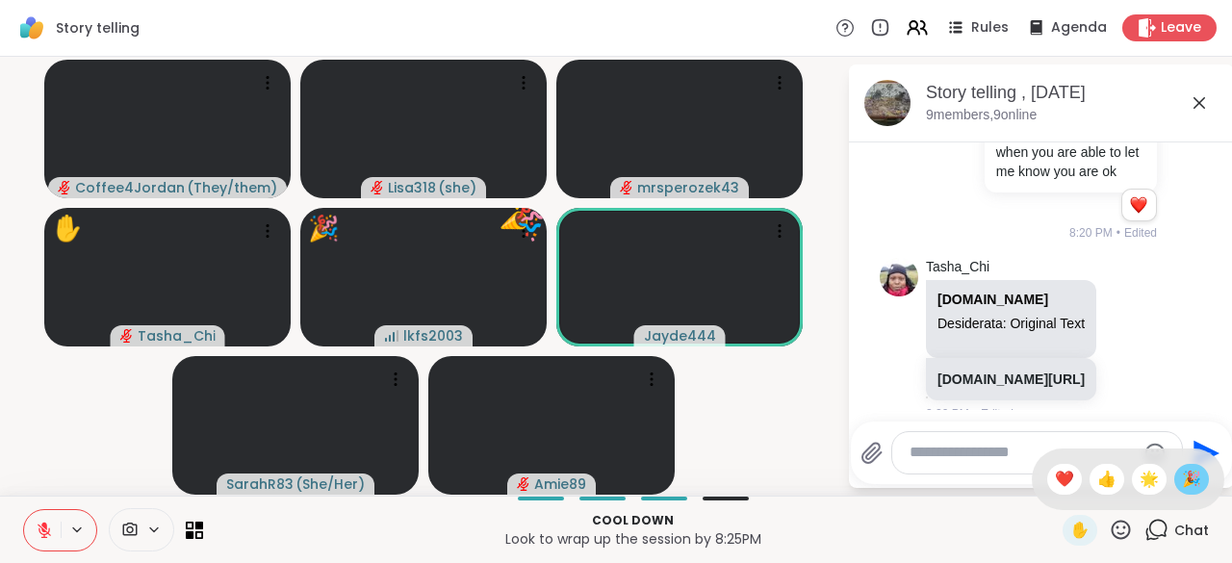
click at [1182, 491] on span "🎉" at bounding box center [1191, 479] width 19 height 23
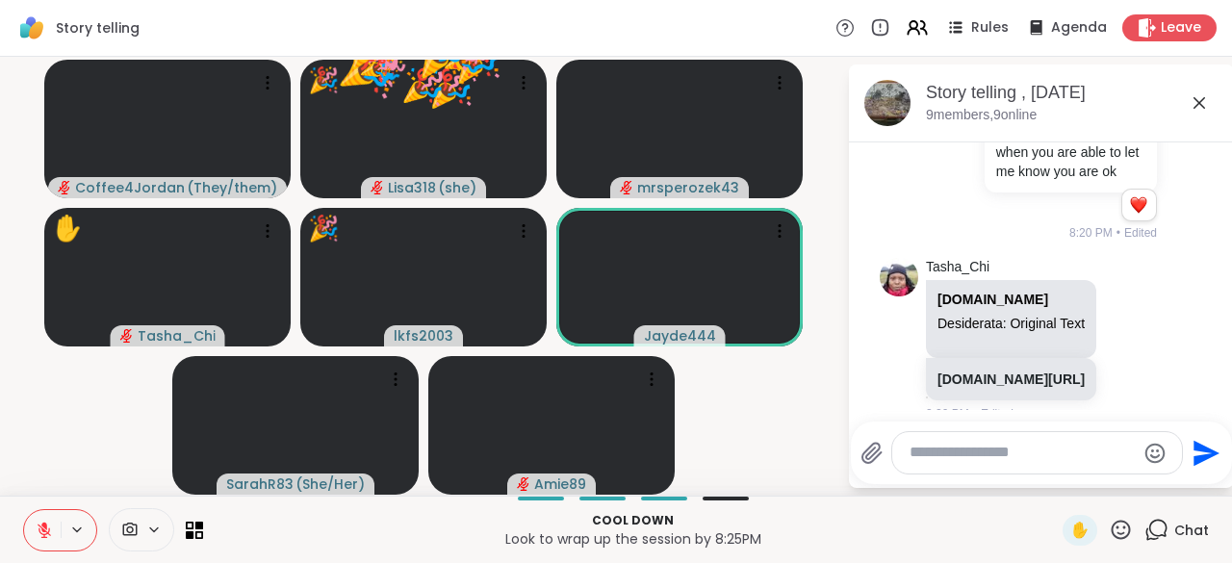
click at [1109, 541] on icon at bounding box center [1121, 530] width 24 height 24
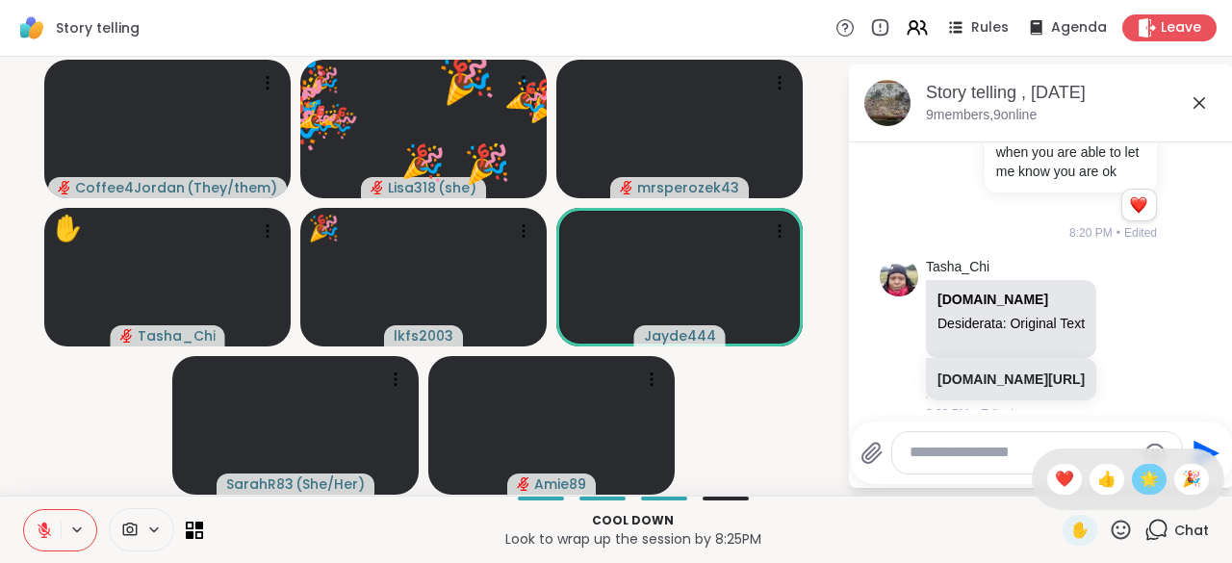
click at [1134, 495] on div "🌟" at bounding box center [1149, 479] width 35 height 31
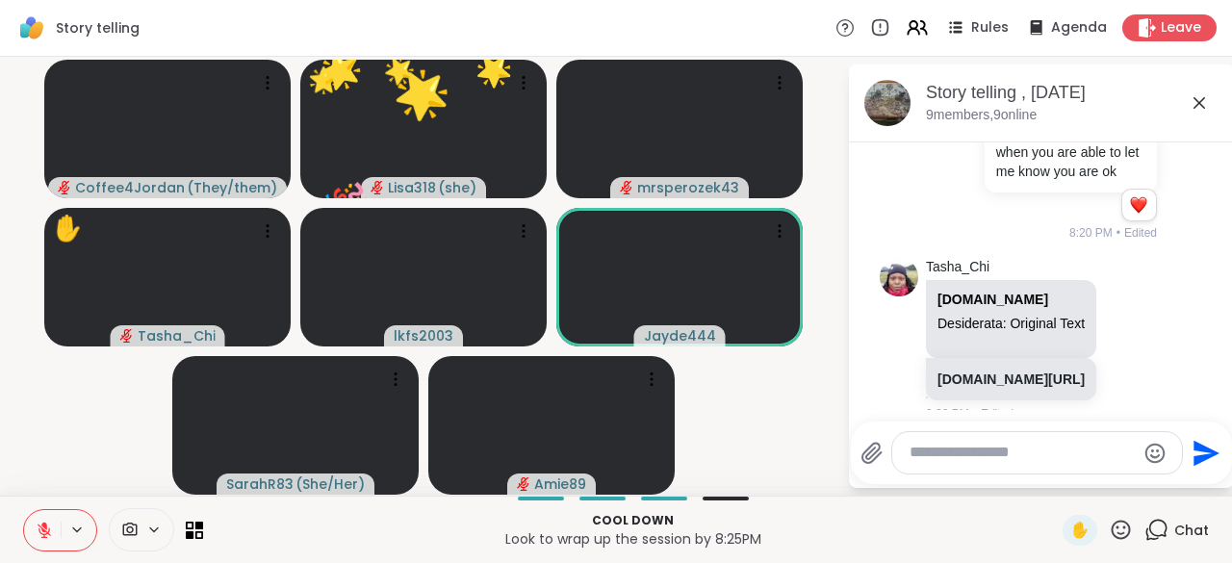
click at [1112, 538] on icon at bounding box center [1121, 529] width 19 height 19
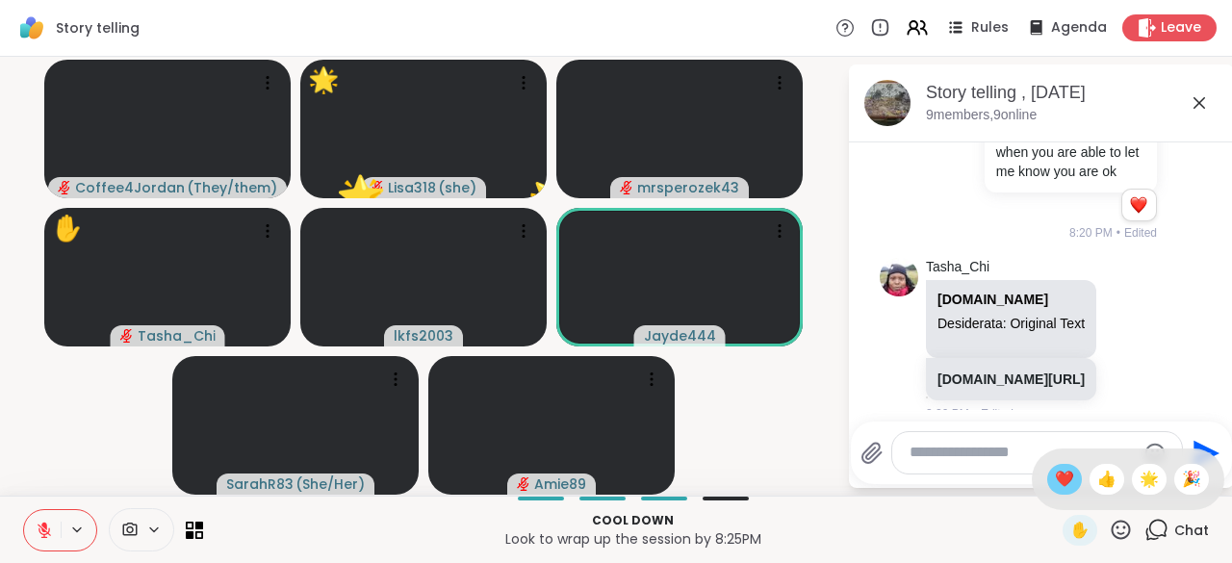
click at [1055, 489] on span "❤️" at bounding box center [1064, 479] width 19 height 23
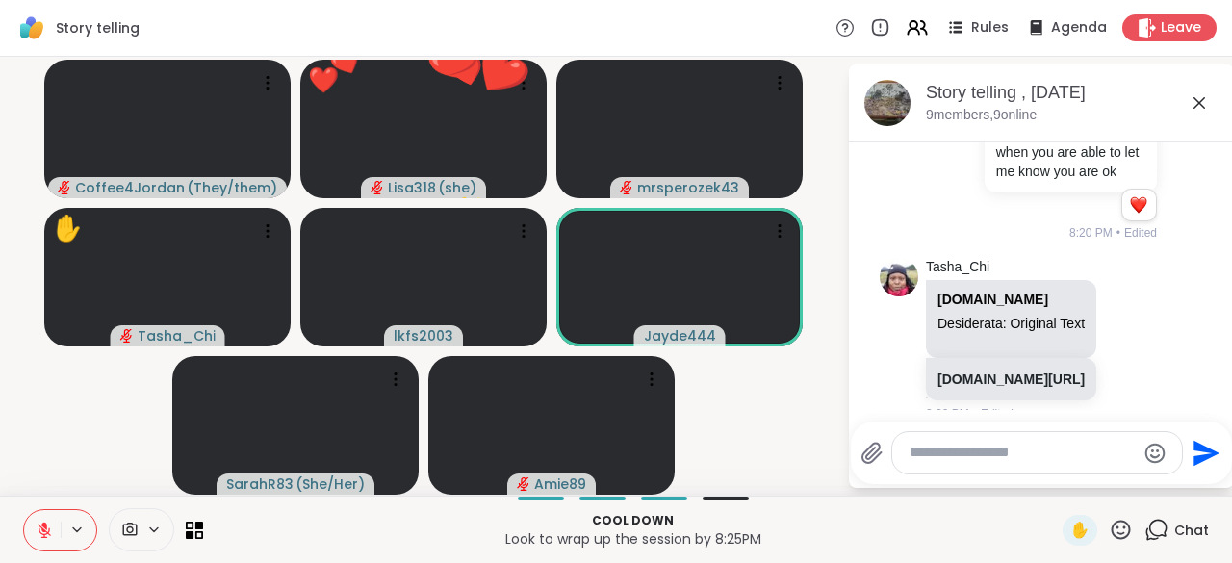
click at [1112, 537] on icon at bounding box center [1121, 529] width 19 height 19
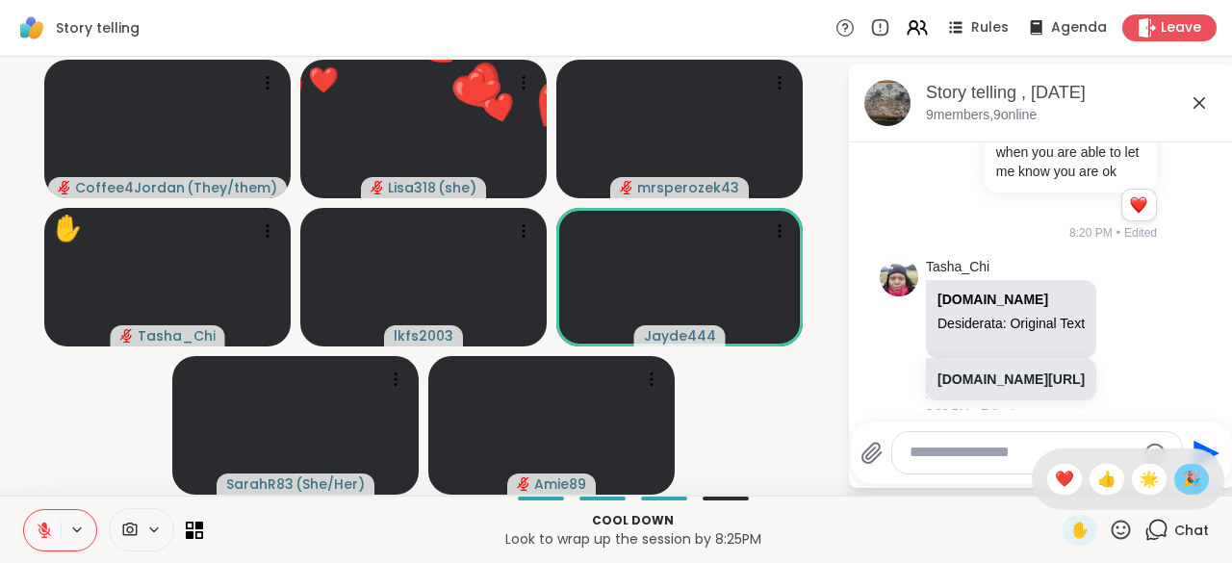
click at [1174, 491] on div "🎉" at bounding box center [1191, 479] width 35 height 31
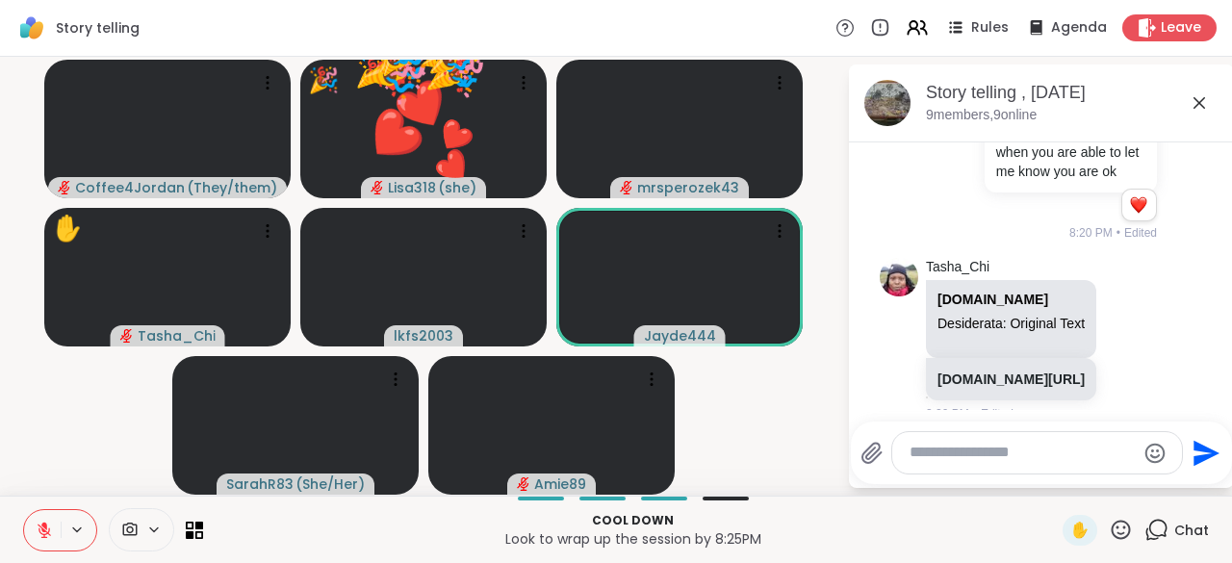
click at [1112, 536] on icon at bounding box center [1121, 529] width 19 height 19
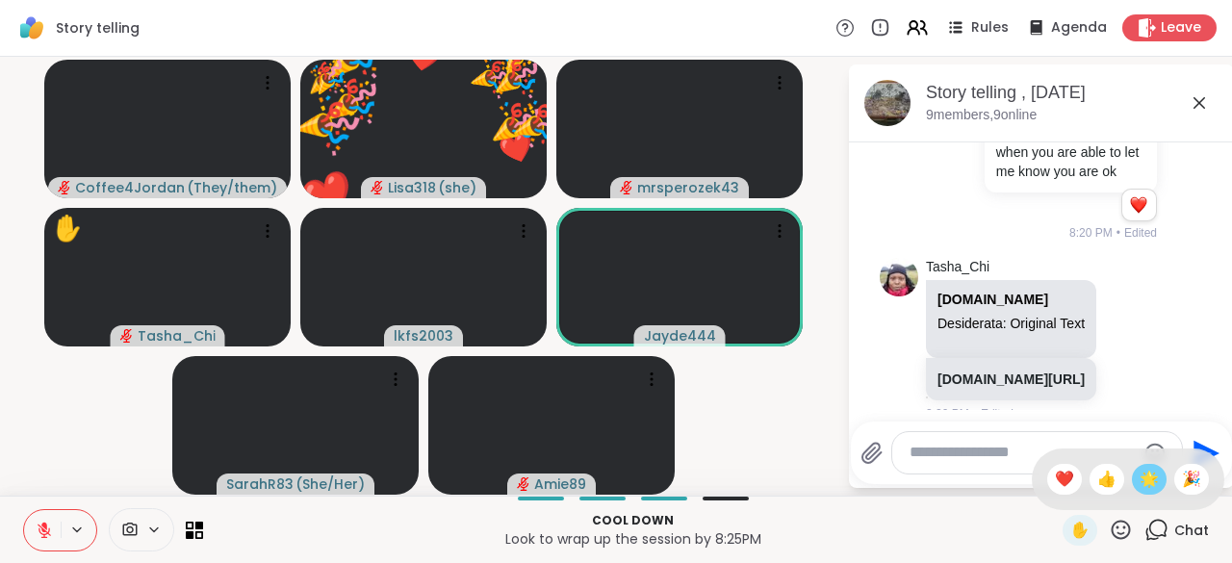
click at [1140, 487] on span "🌟" at bounding box center [1149, 479] width 19 height 23
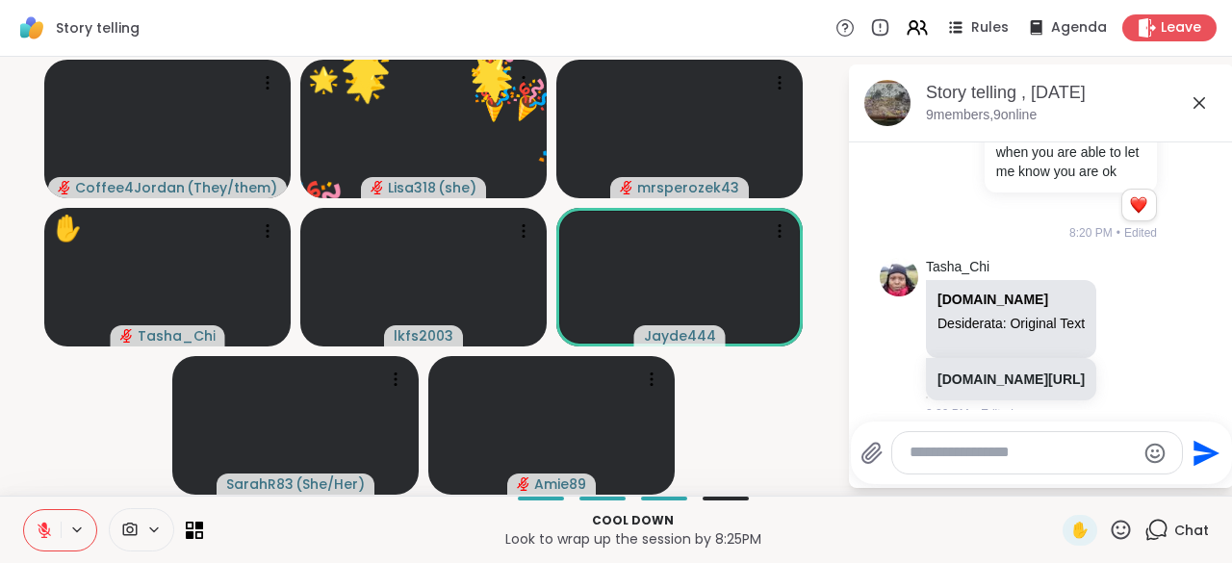
click at [1112, 539] on icon at bounding box center [1121, 529] width 19 height 19
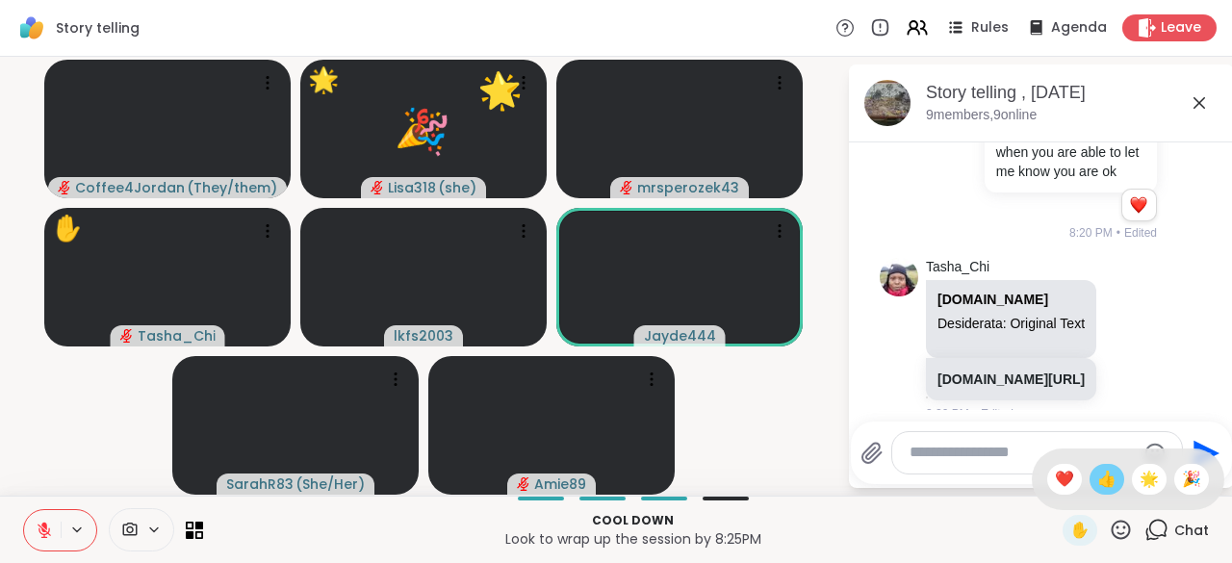
click at [1090, 493] on div "👍" at bounding box center [1107, 479] width 35 height 31
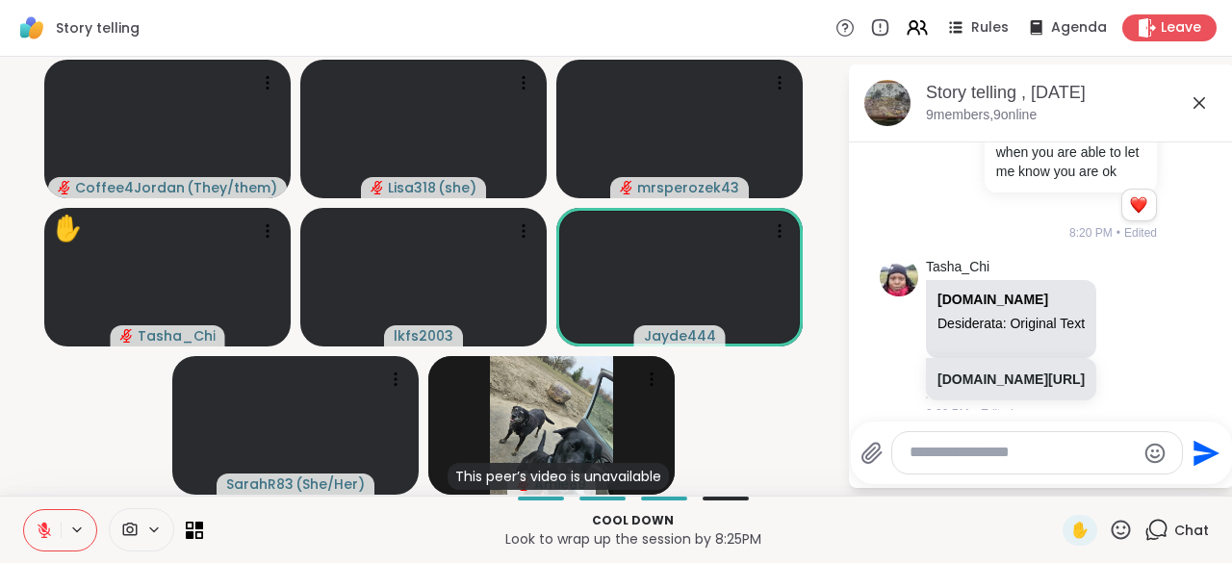
click at [1146, 539] on icon at bounding box center [1152, 534] width 13 height 13
click at [1146, 534] on icon at bounding box center [1152, 534] width 13 height 13
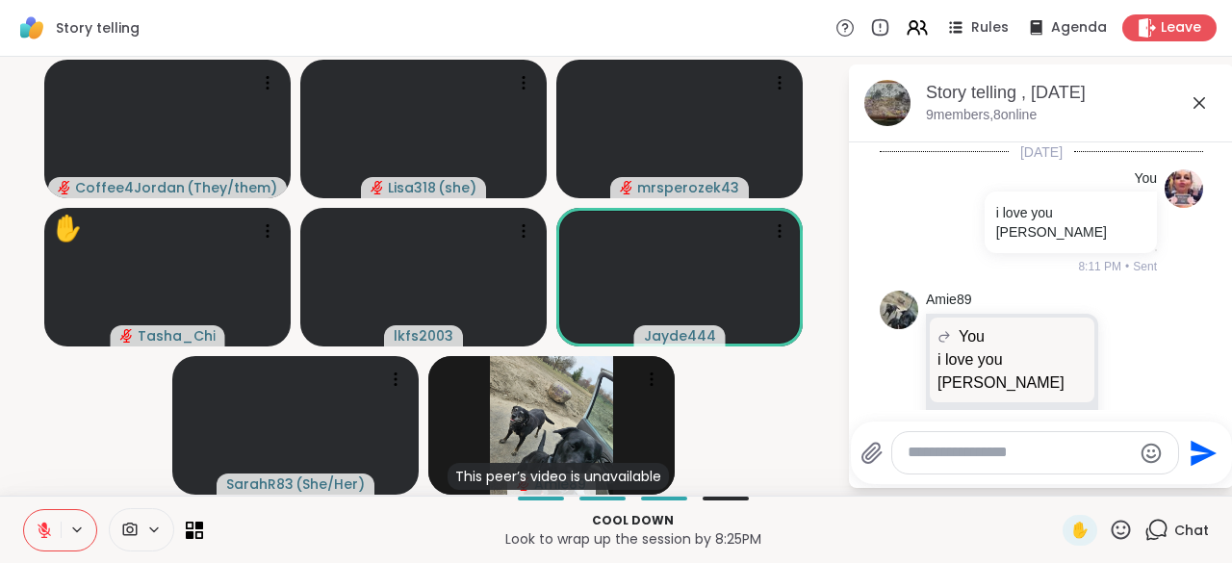
scroll to position [1826, 0]
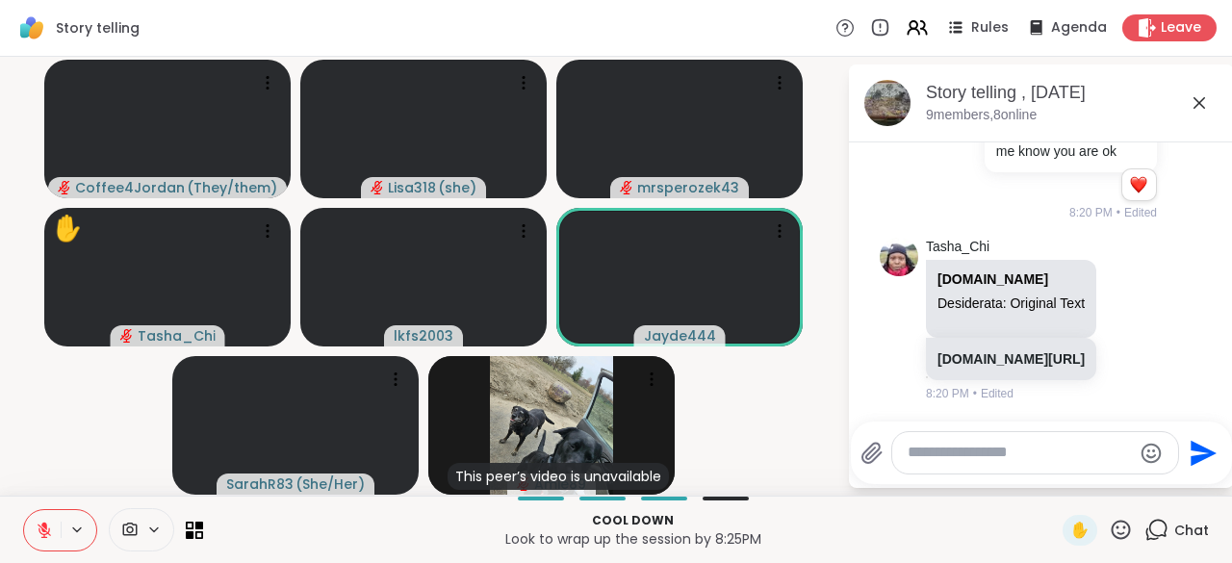
click at [1112, 534] on icon at bounding box center [1121, 529] width 19 height 19
click at [1047, 488] on div "❤️" at bounding box center [1064, 479] width 35 height 31
click at [1113, 533] on icon at bounding box center [1121, 530] width 24 height 24
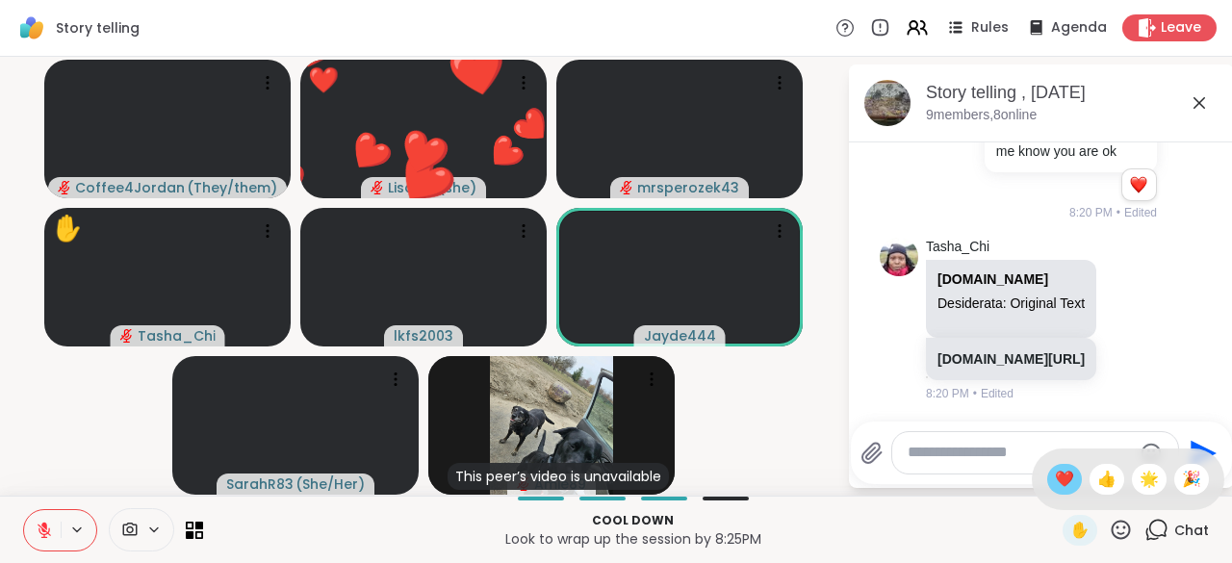
click at [1055, 491] on span "❤️" at bounding box center [1064, 479] width 19 height 23
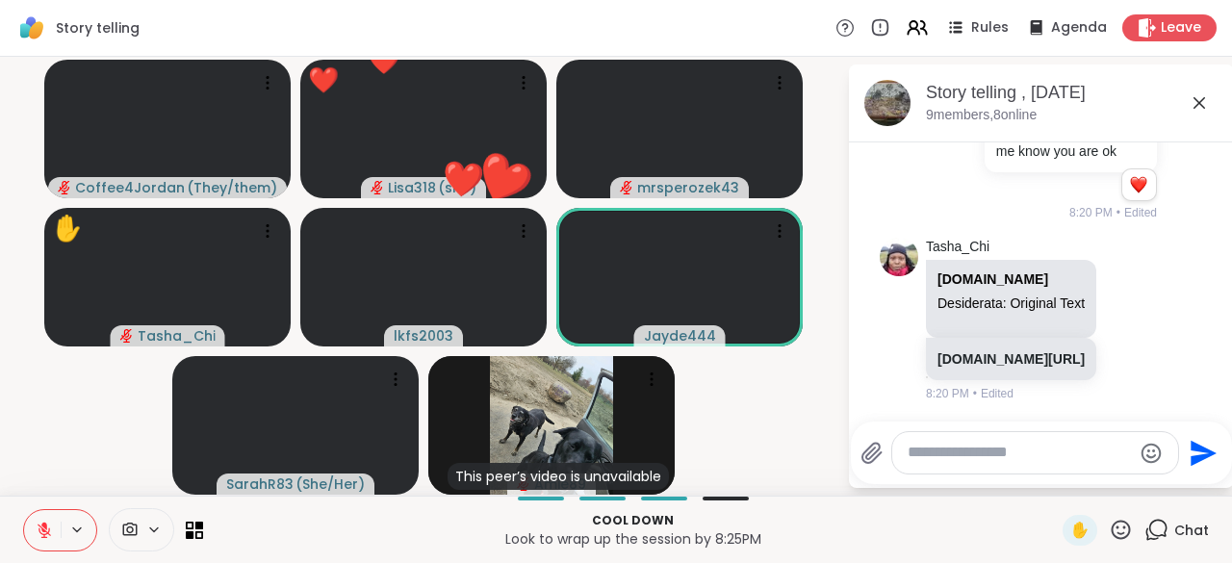
click at [1017, 458] on textarea "Type your message" at bounding box center [1020, 453] width 224 height 20
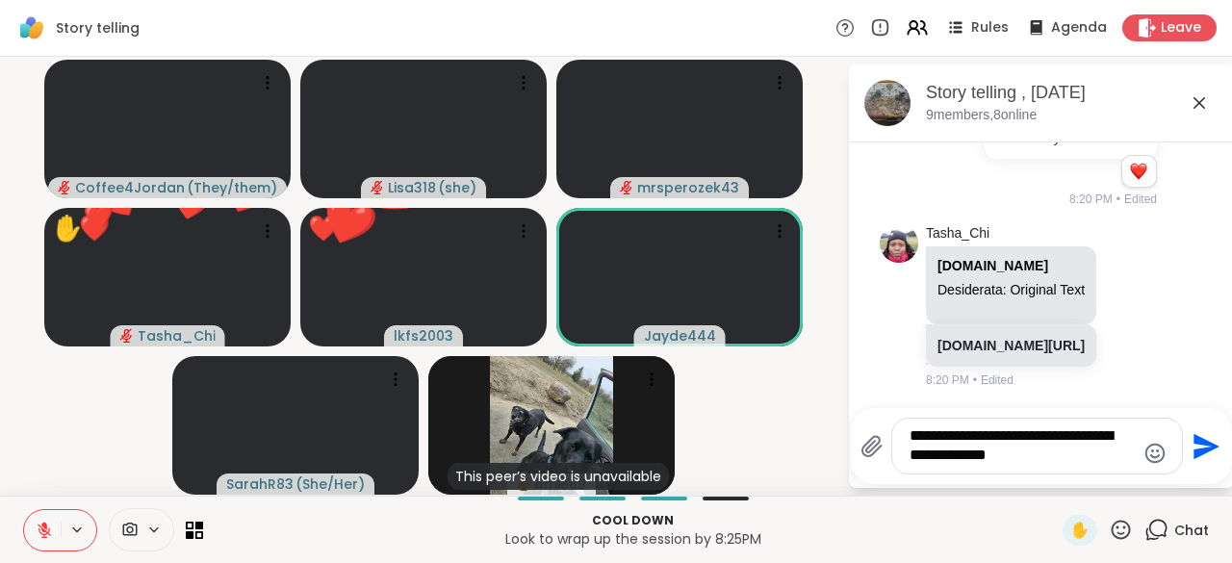
type textarea "**********"
click at [1197, 465] on button "Send" at bounding box center [1204, 445] width 43 height 43
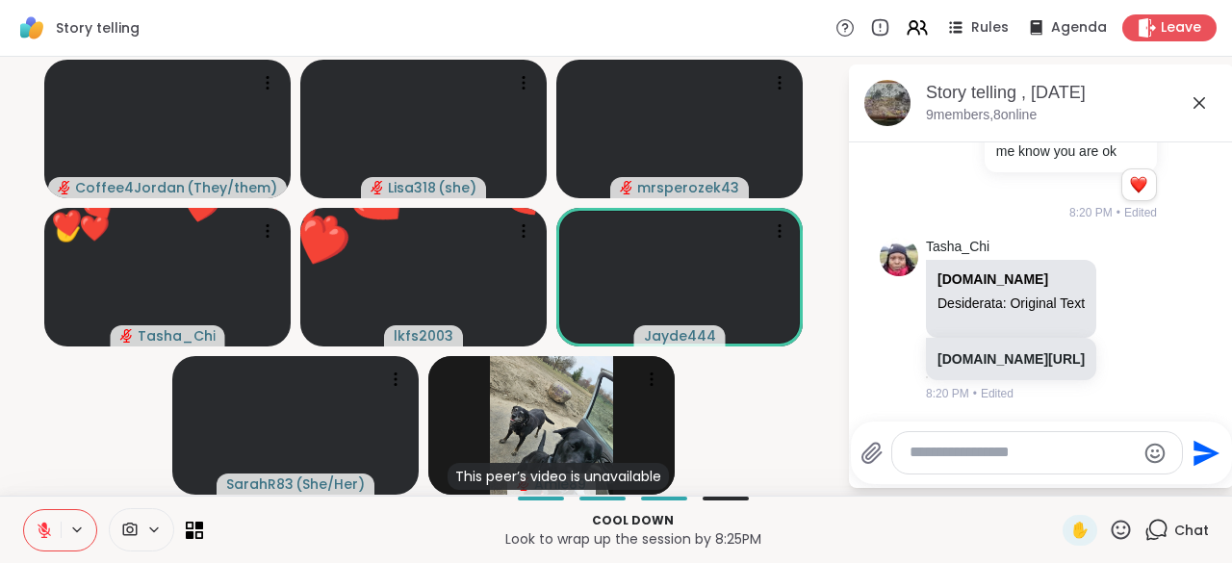
scroll to position [1965, 0]
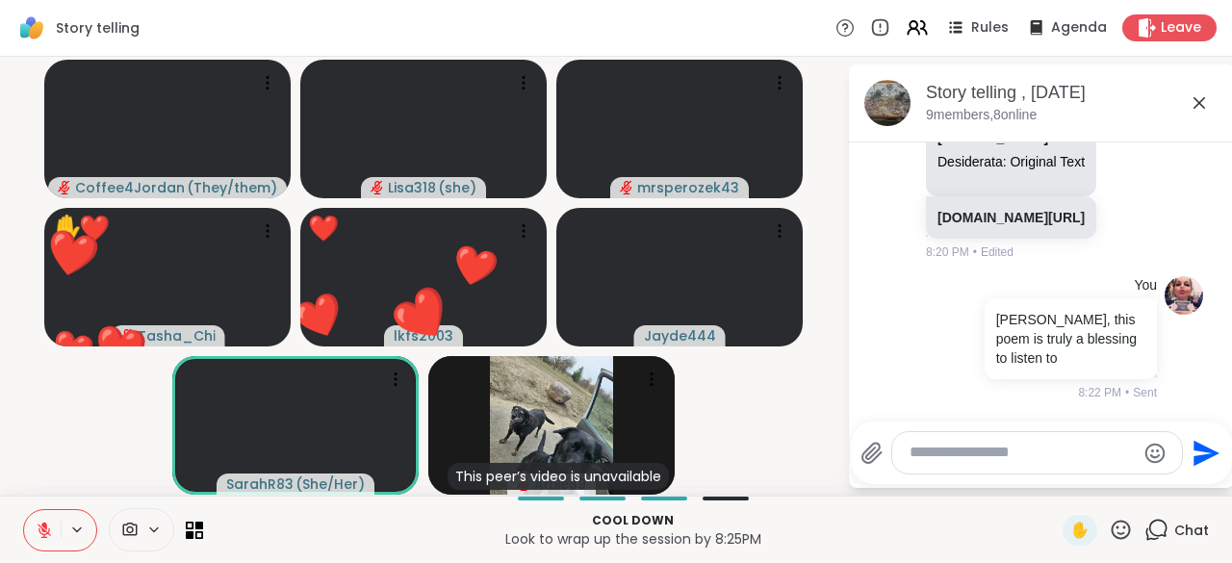
click at [42, 533] on icon at bounding box center [44, 530] width 13 height 13
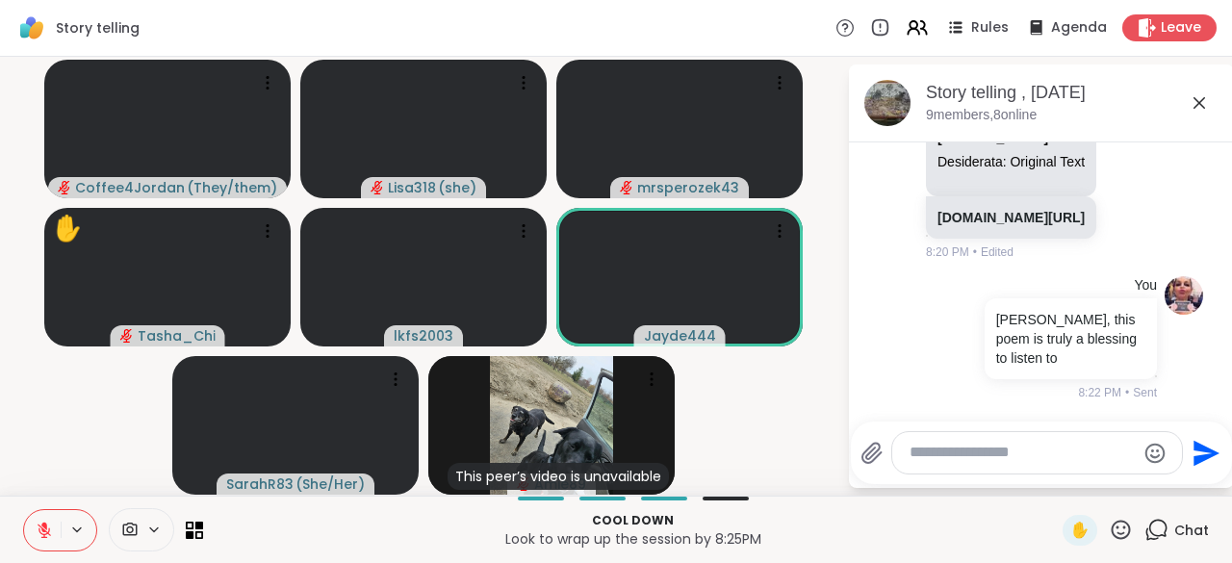
click at [974, 452] on textarea "Type your message" at bounding box center [1022, 453] width 225 height 20
type textarea "**********"
click at [1211, 461] on icon "Send" at bounding box center [1204, 453] width 31 height 31
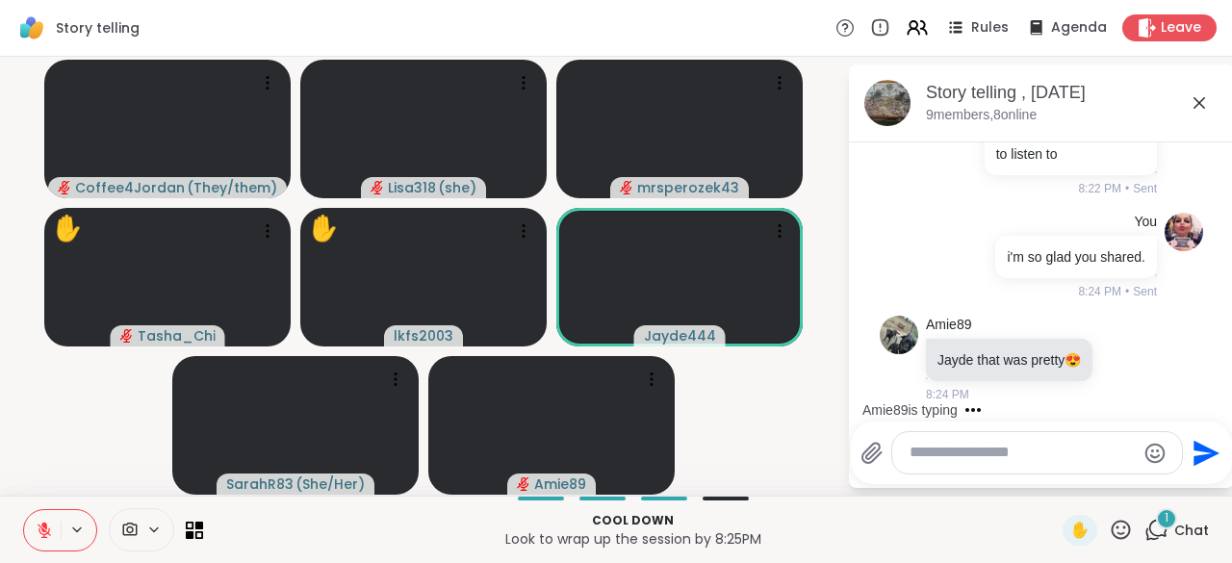
scroll to position [2208, 0]
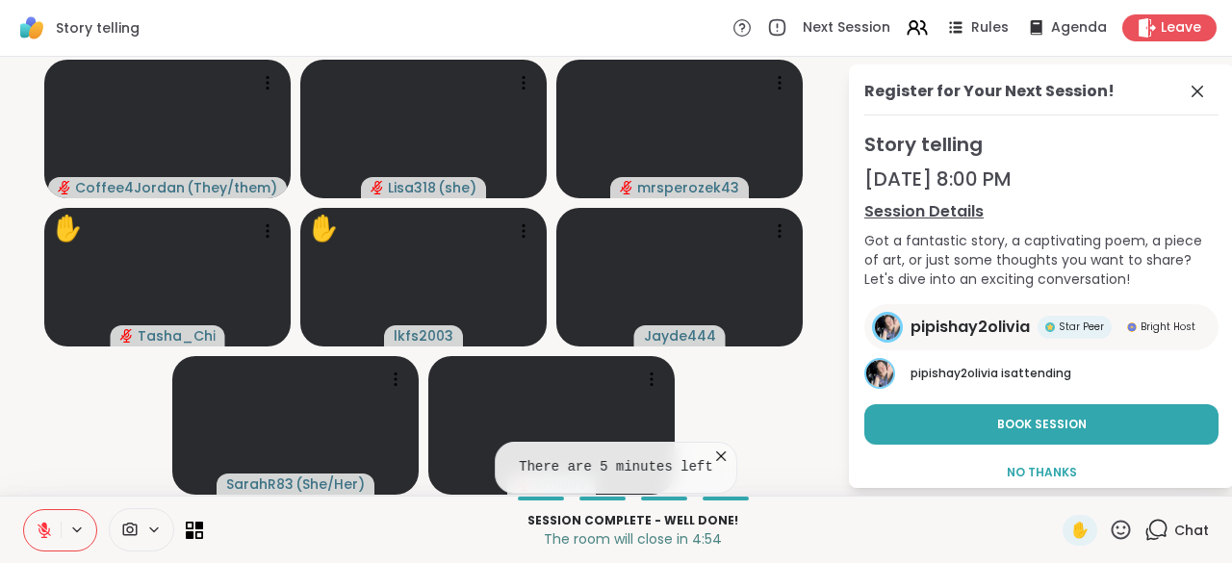
click at [715, 466] on icon at bounding box center [720, 456] width 19 height 19
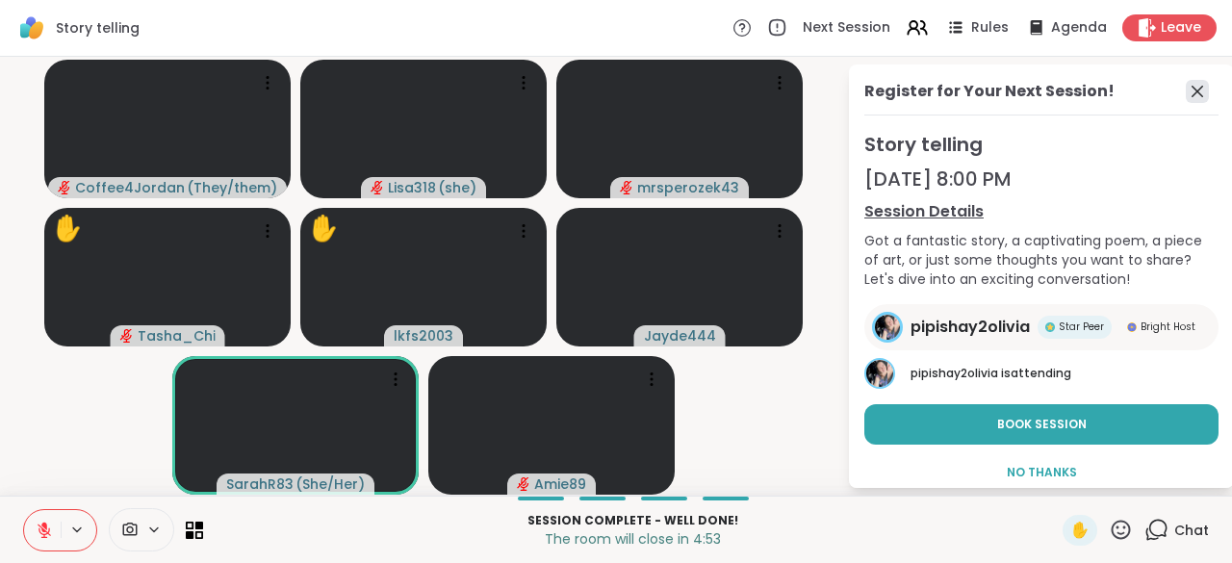
click at [1192, 91] on icon at bounding box center [1198, 92] width 12 height 12
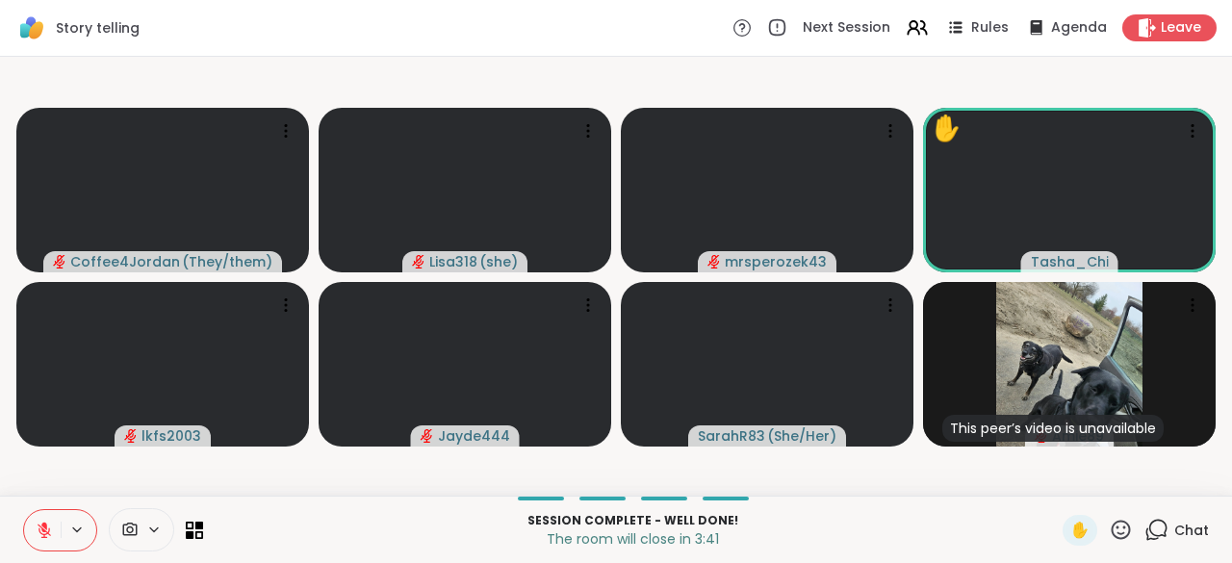
click at [1159, 526] on div "Chat" at bounding box center [1176, 530] width 64 height 31
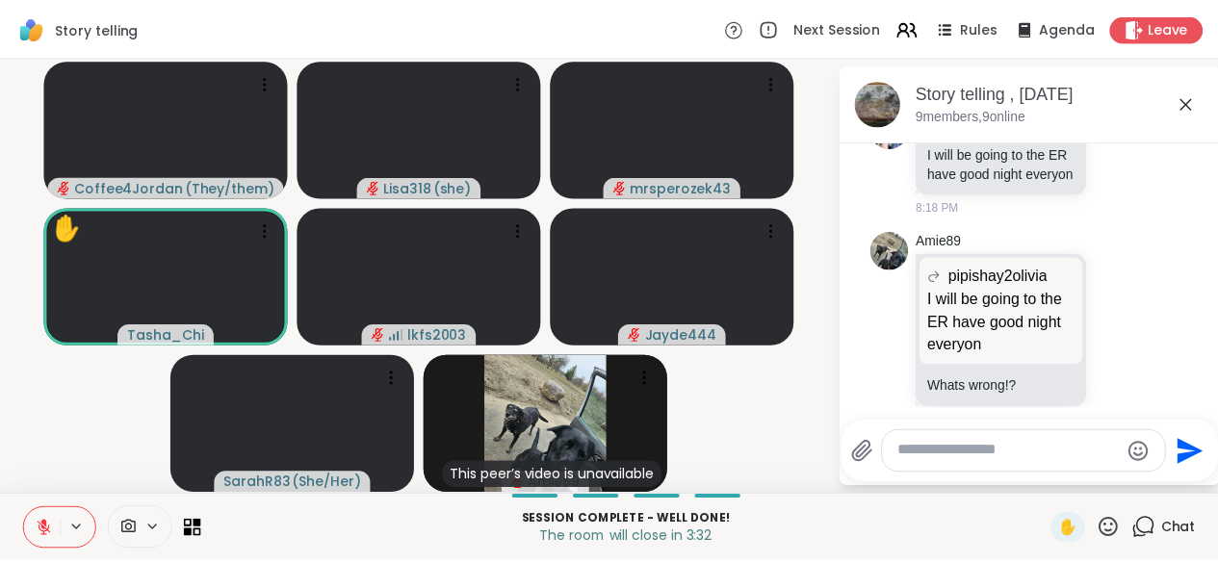
scroll to position [1231, 0]
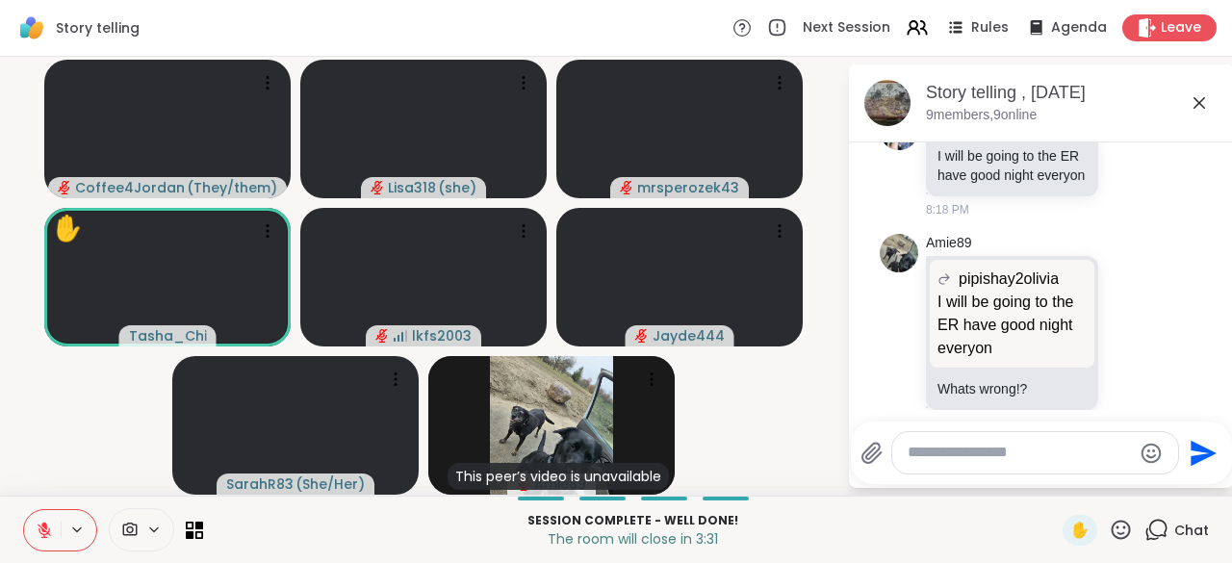
click at [1203, 113] on icon at bounding box center [1199, 102] width 23 height 23
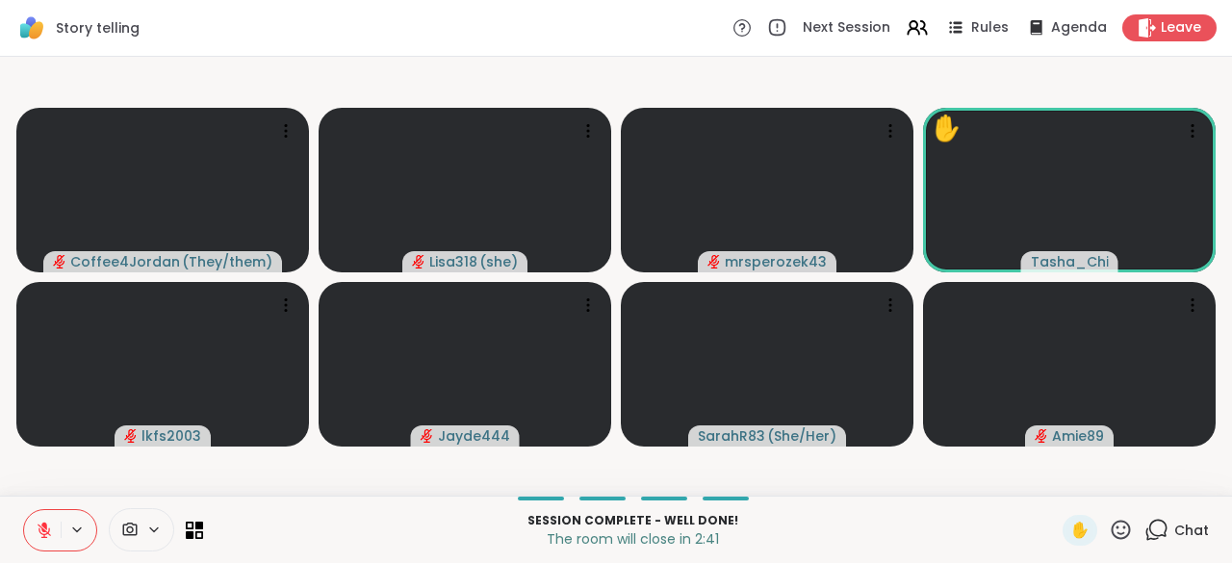
click at [1109, 533] on icon at bounding box center [1121, 530] width 24 height 24
click at [1055, 487] on span "❤️" at bounding box center [1064, 479] width 19 height 23
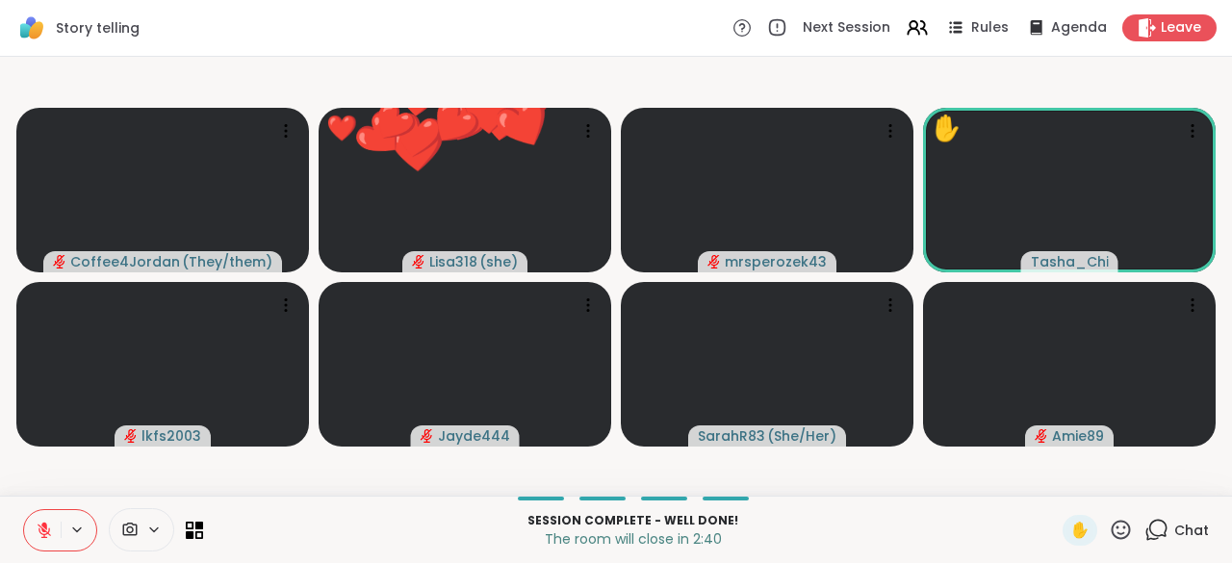
click at [1114, 531] on icon at bounding box center [1121, 530] width 24 height 24
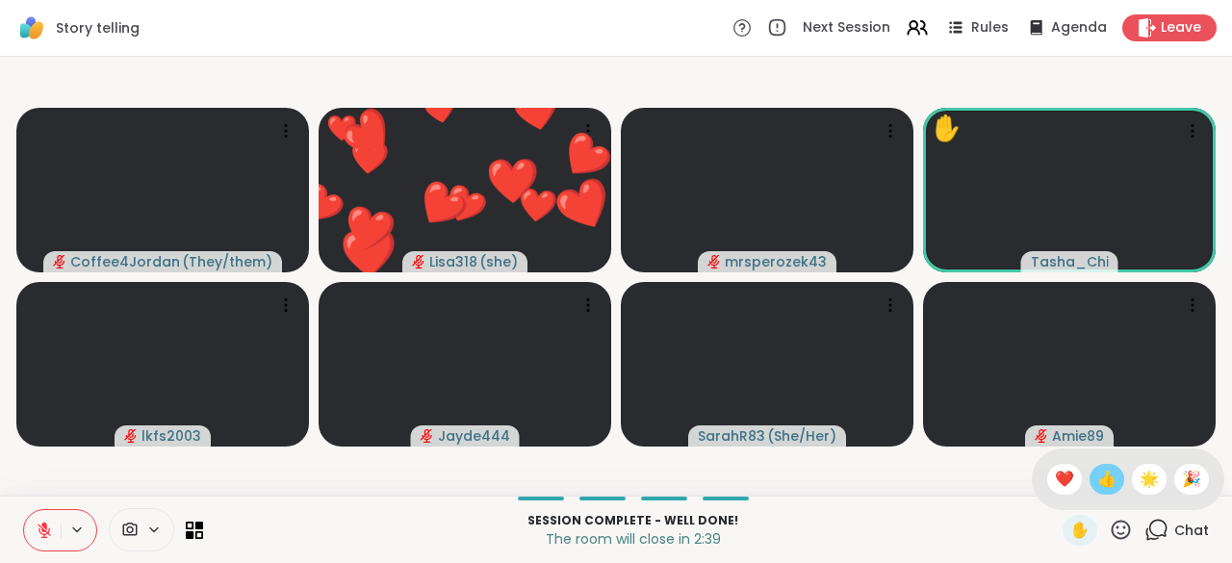
click at [1097, 491] on span "👍" at bounding box center [1106, 479] width 19 height 23
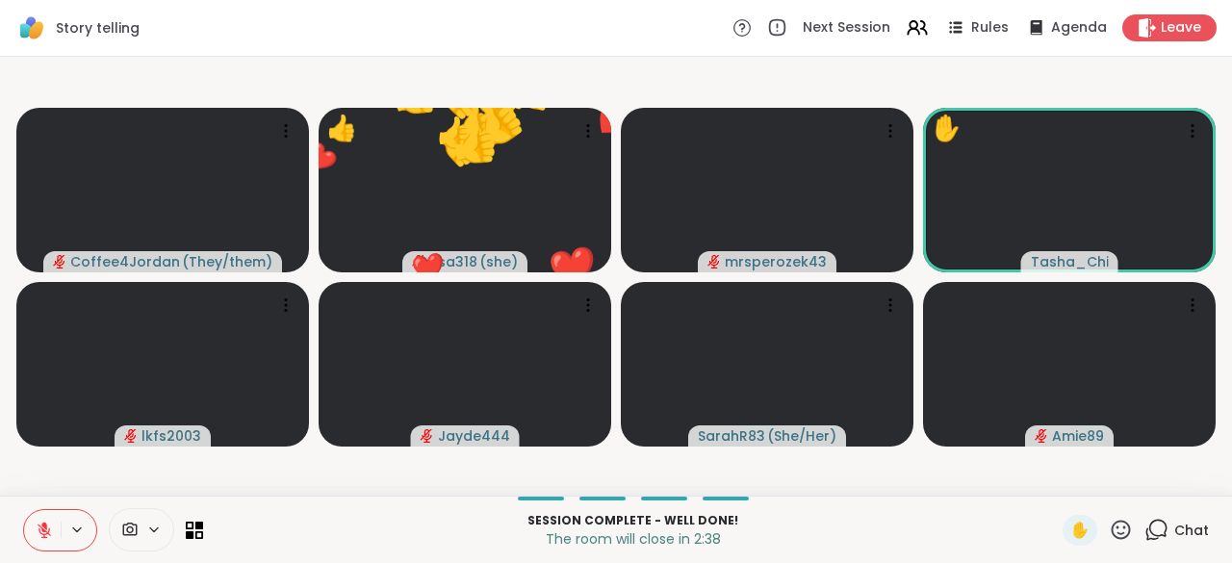
click at [1112, 537] on icon at bounding box center [1121, 529] width 19 height 19
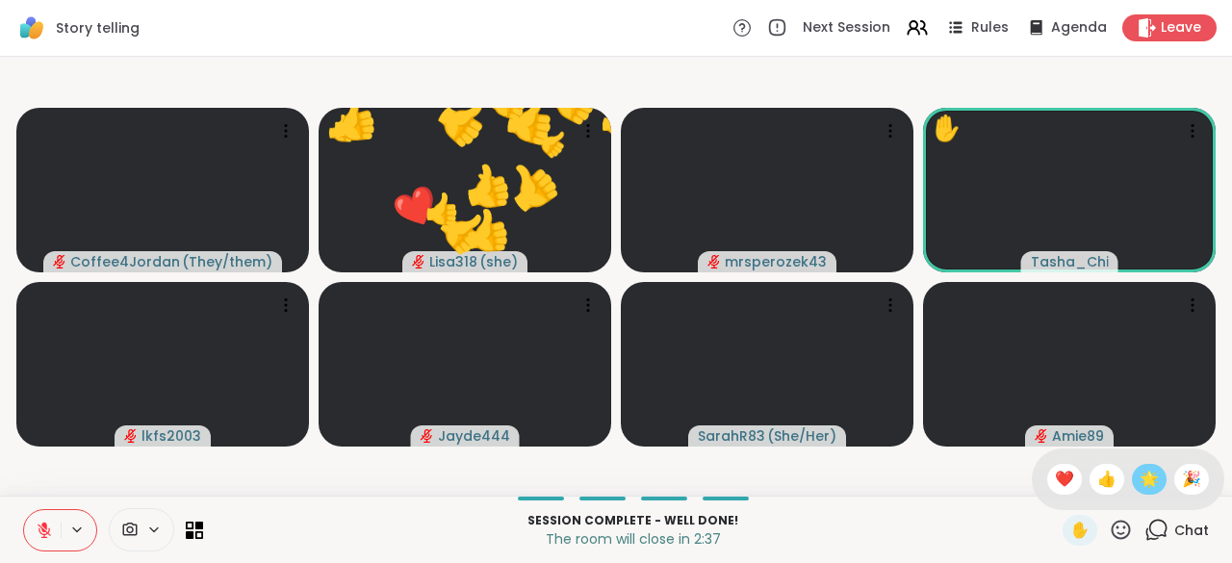
click at [1140, 486] on span "🌟" at bounding box center [1149, 479] width 19 height 23
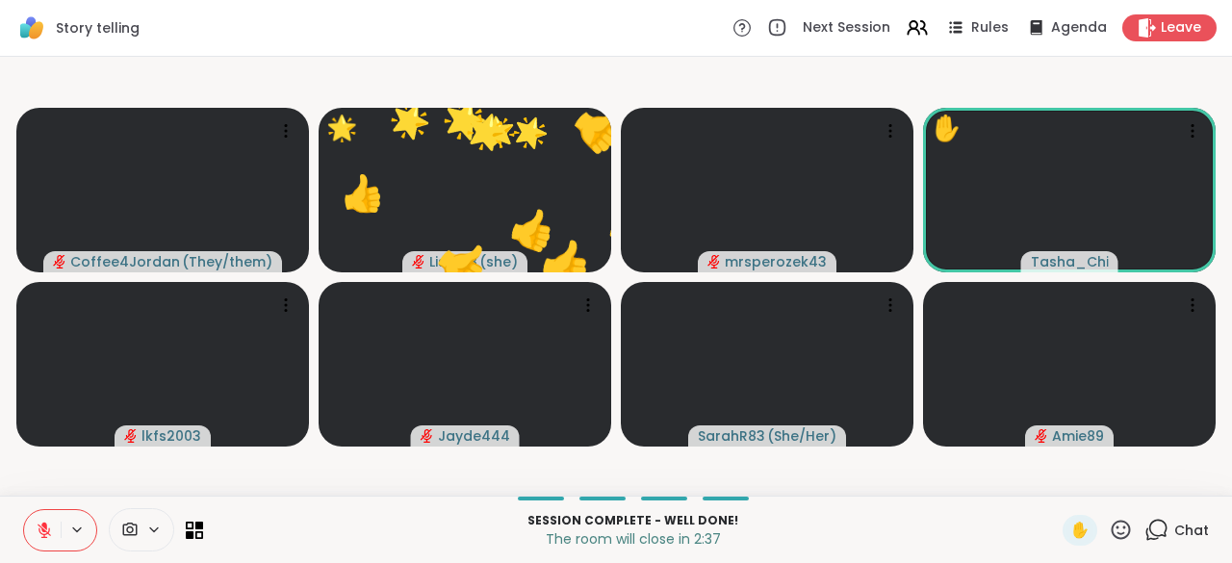
click at [1115, 542] on icon at bounding box center [1121, 530] width 24 height 24
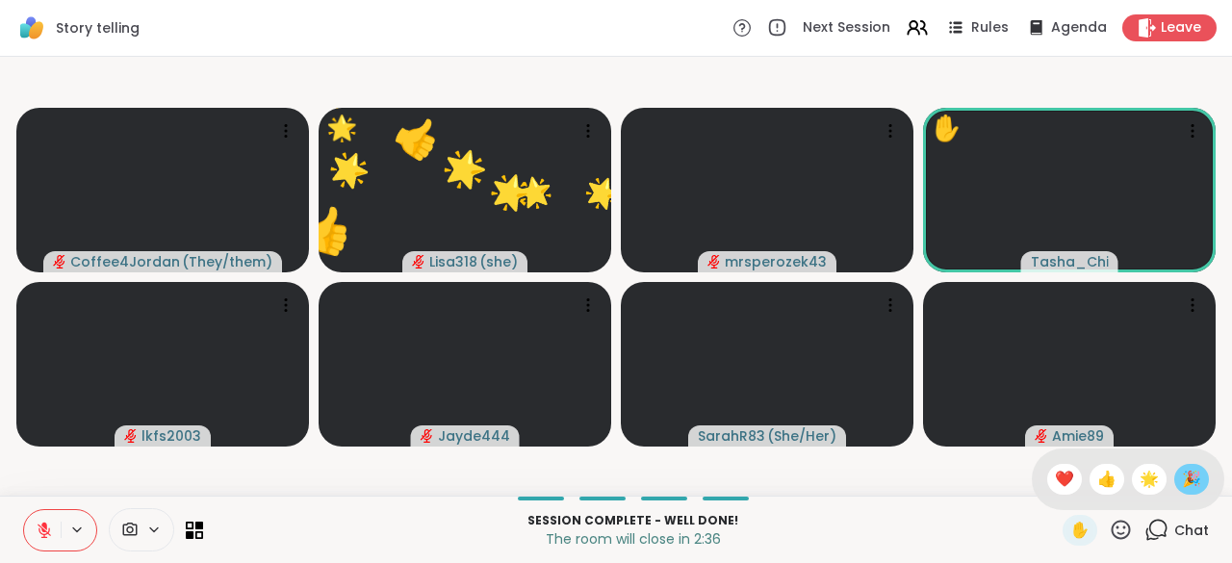
click at [1182, 485] on span "🎉" at bounding box center [1191, 479] width 19 height 23
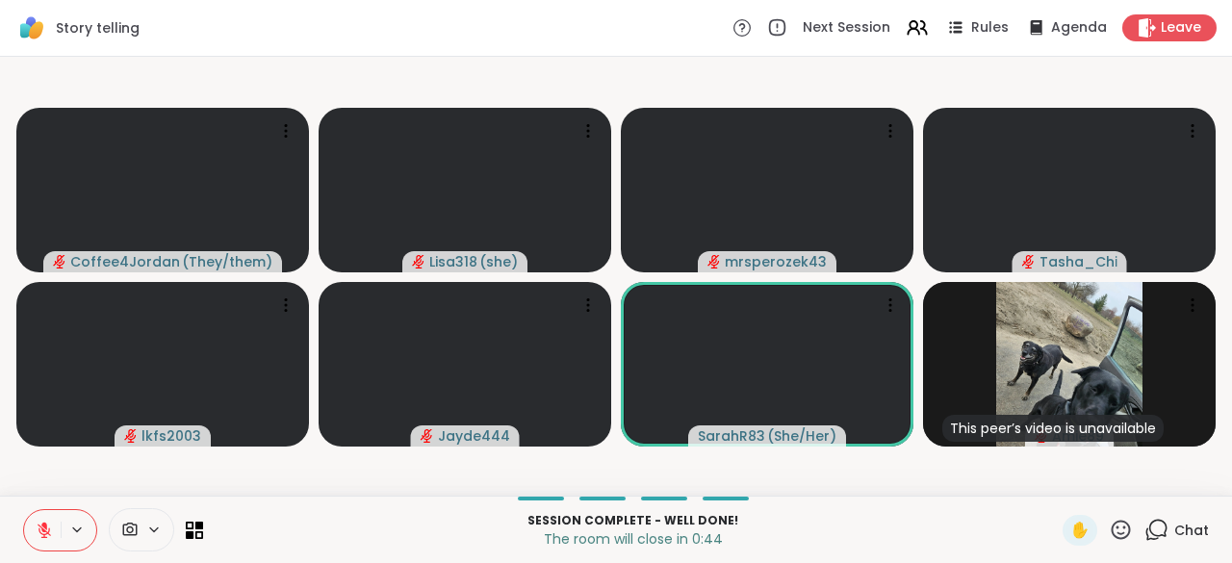
click at [48, 535] on icon at bounding box center [44, 530] width 17 height 17
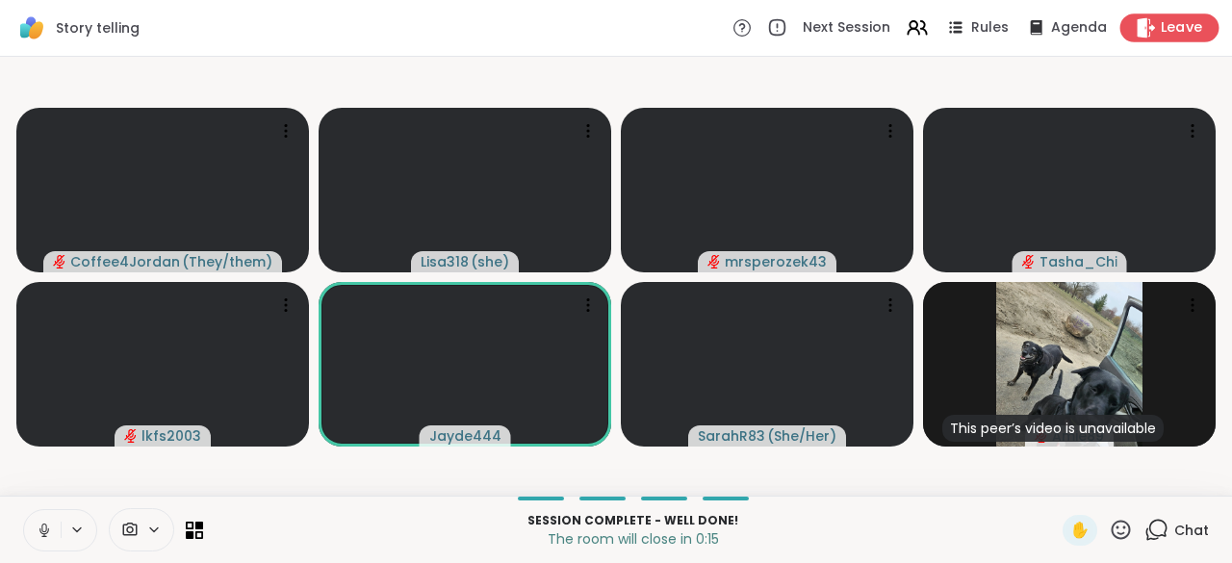
click at [1164, 33] on span "Leave" at bounding box center [1182, 28] width 42 height 20
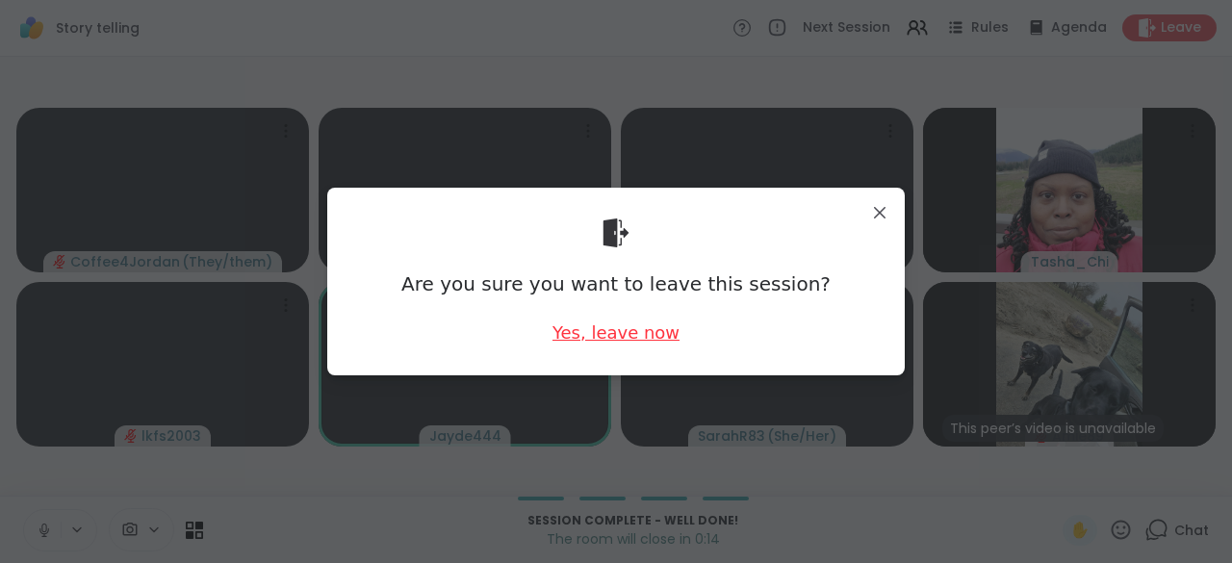
click at [615, 340] on div "Yes, leave now" at bounding box center [615, 333] width 127 height 24
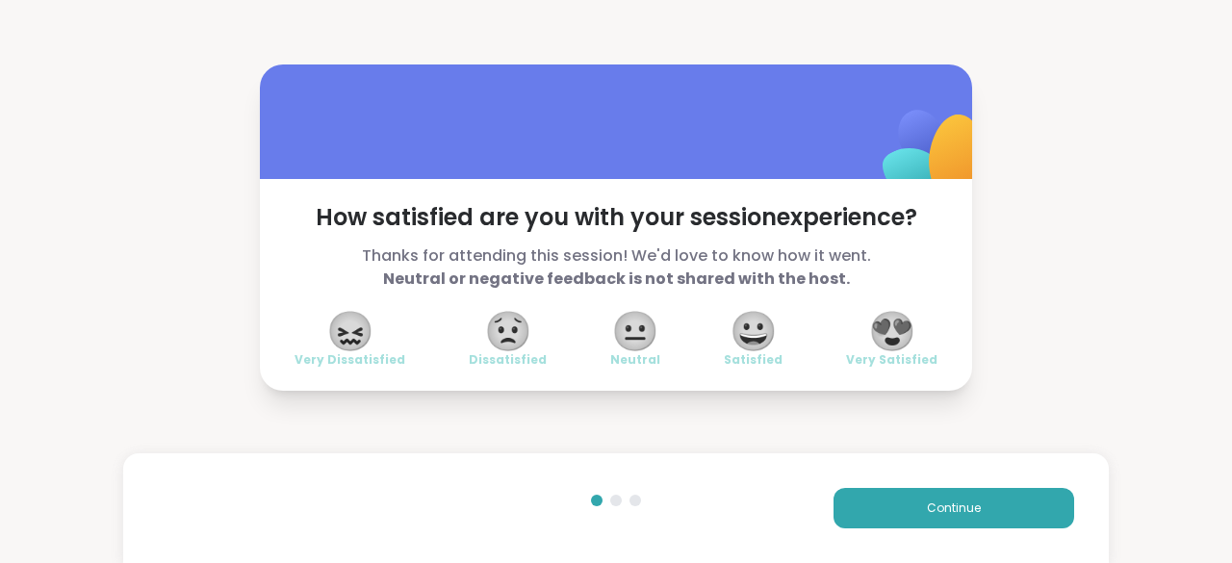
click at [899, 338] on span "😍" at bounding box center [892, 331] width 48 height 35
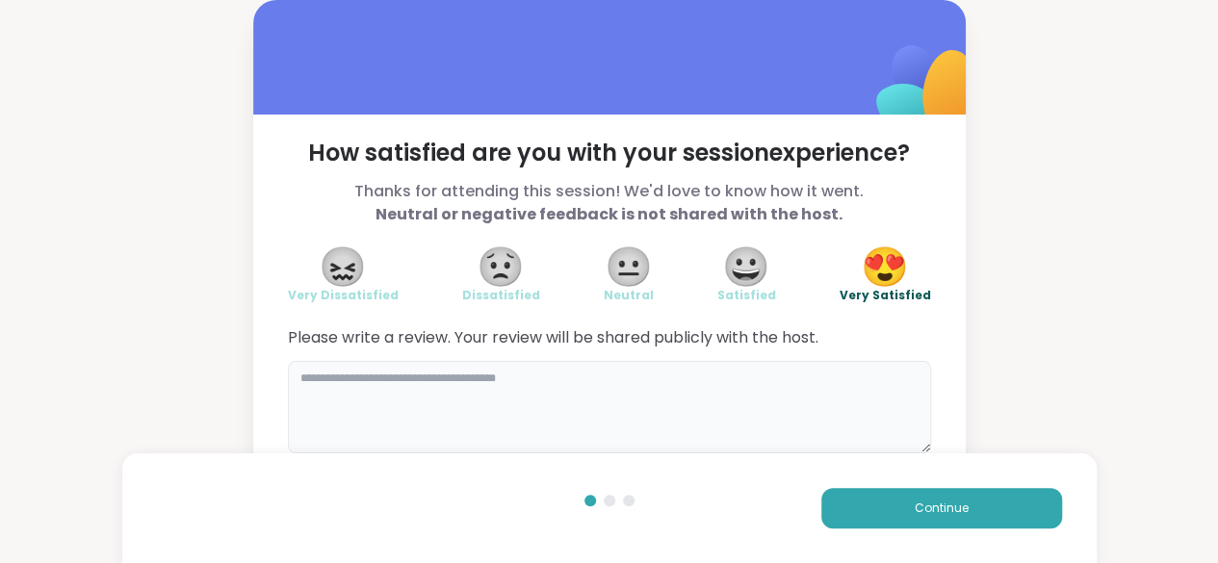
click at [698, 385] on textarea at bounding box center [609, 407] width 643 height 92
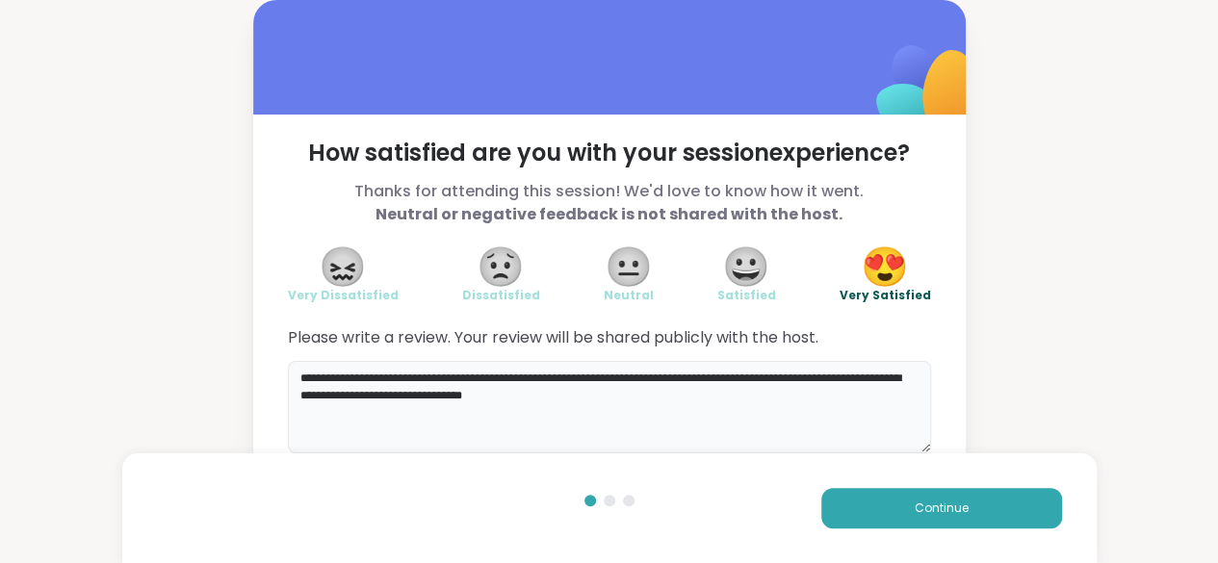
type textarea "**********"
click at [935, 507] on span "Continue" at bounding box center [941, 508] width 54 height 17
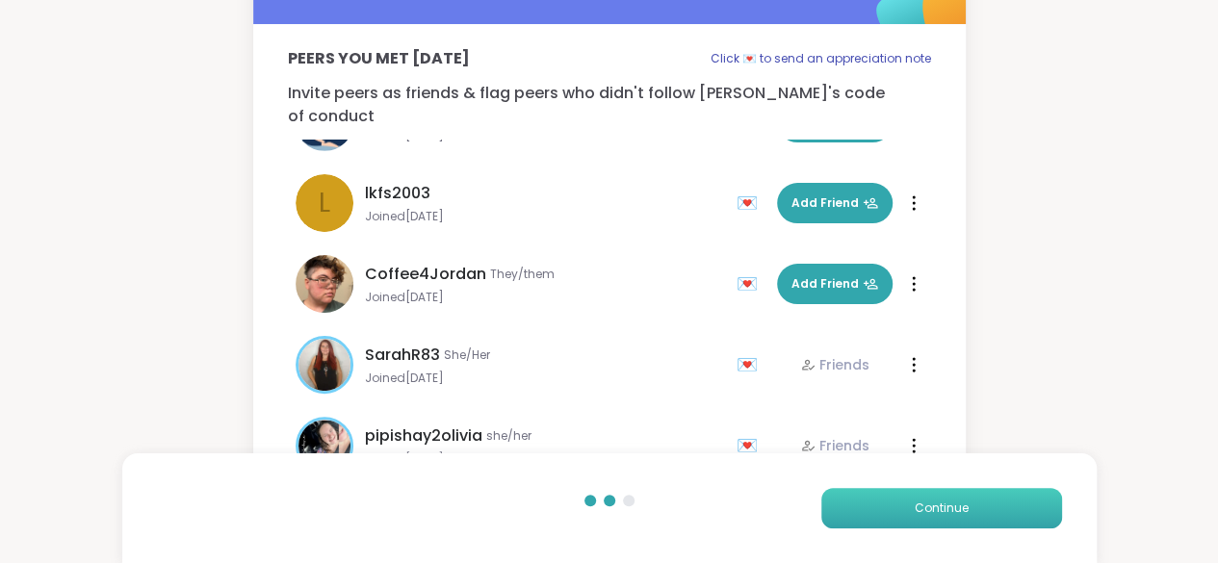
scroll to position [137, 0]
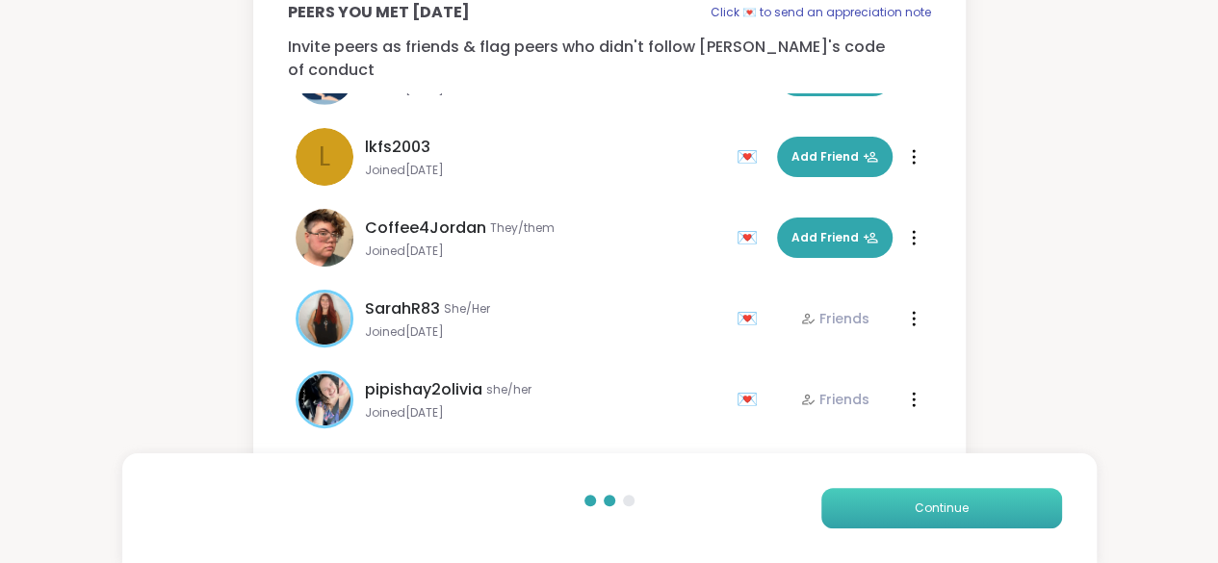
click at [939, 497] on button "Continue" at bounding box center [941, 508] width 241 height 40
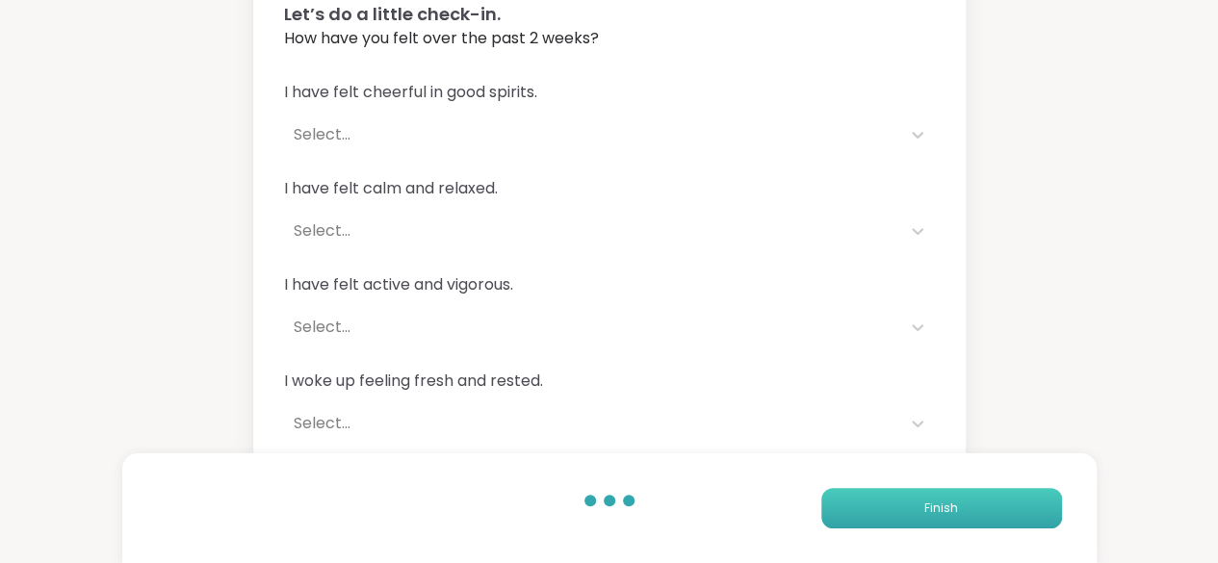
click at [952, 509] on span "Finish" at bounding box center [941, 508] width 34 height 17
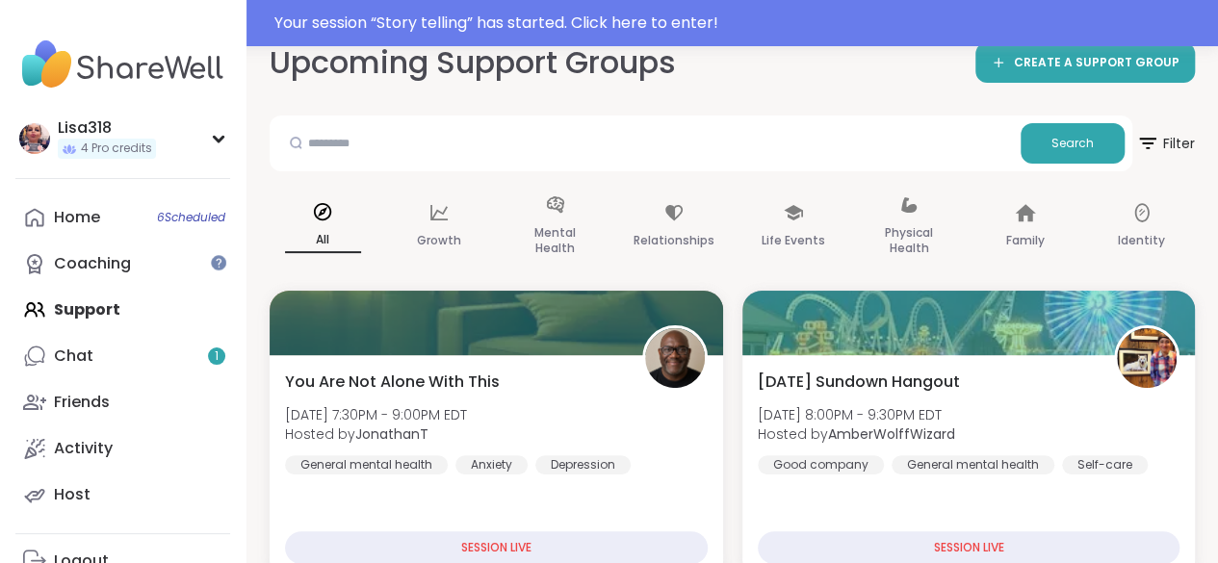
scroll to position [131, 0]
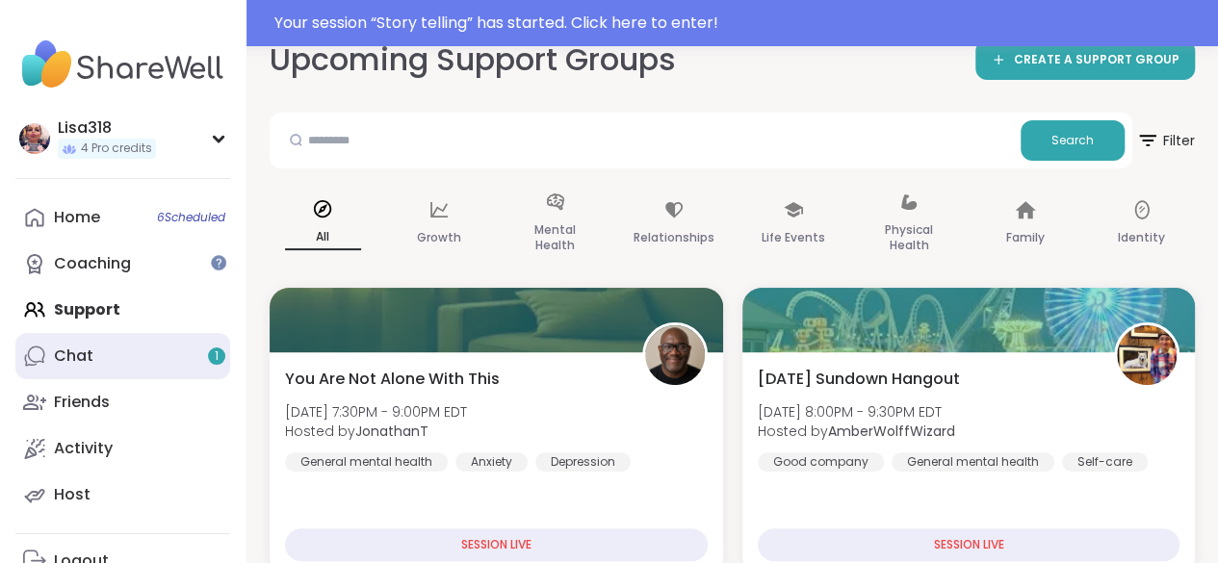
click at [73, 358] on div "Chat 1" at bounding box center [73, 356] width 39 height 21
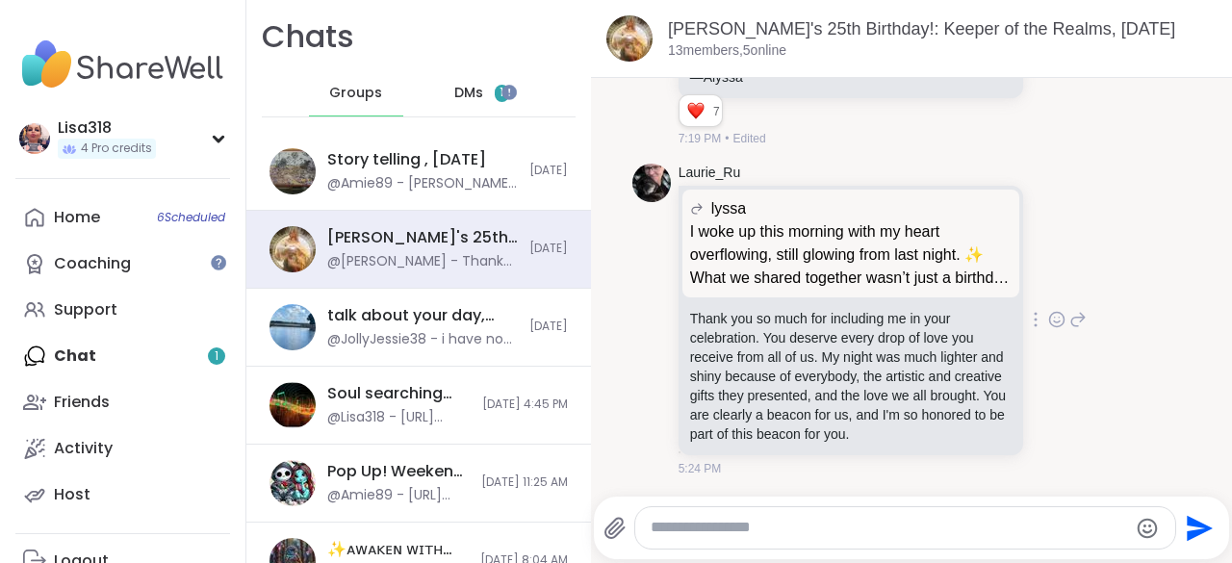
click at [1059, 318] on icon at bounding box center [1059, 318] width 0 height 0
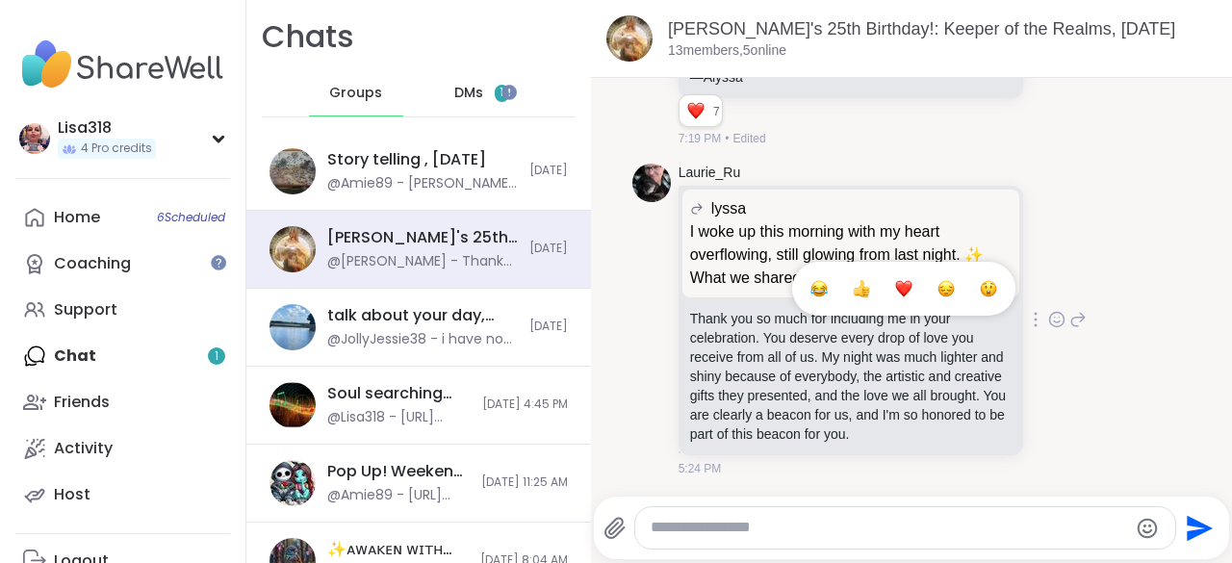
click at [895, 291] on div "Select Reaction: Heart" at bounding box center [903, 288] width 17 height 17
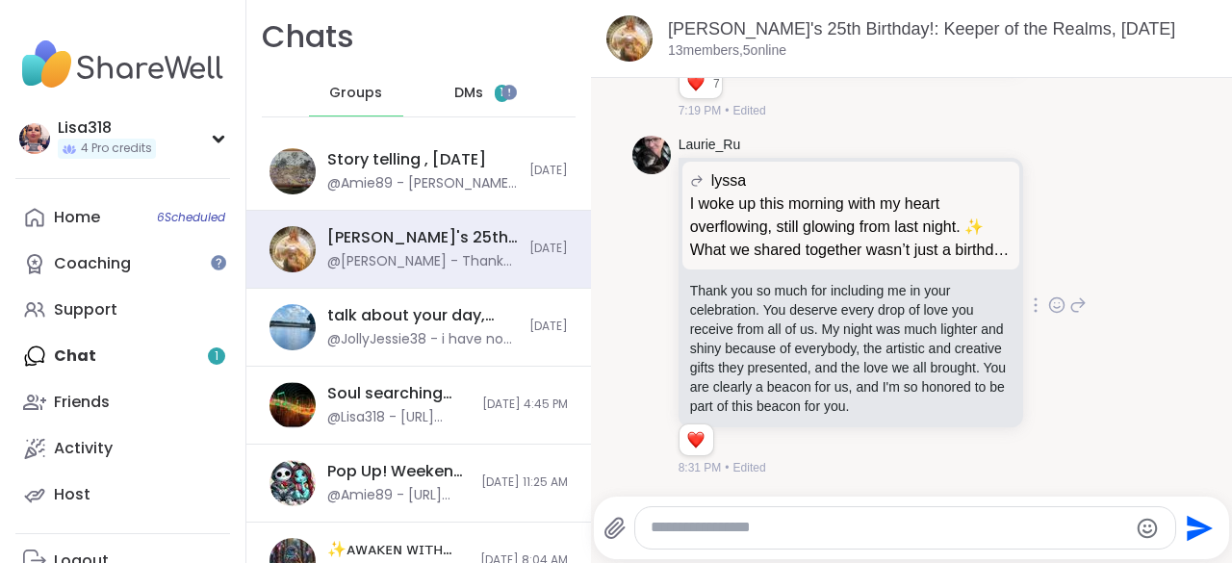
scroll to position [14419, 0]
click at [96, 363] on div "Home 6 Scheduled Coaching Support Chat 1 Friends Activity Host" at bounding box center [122, 355] width 215 height 323
click at [475, 102] on div "DMs 1" at bounding box center [482, 93] width 94 height 46
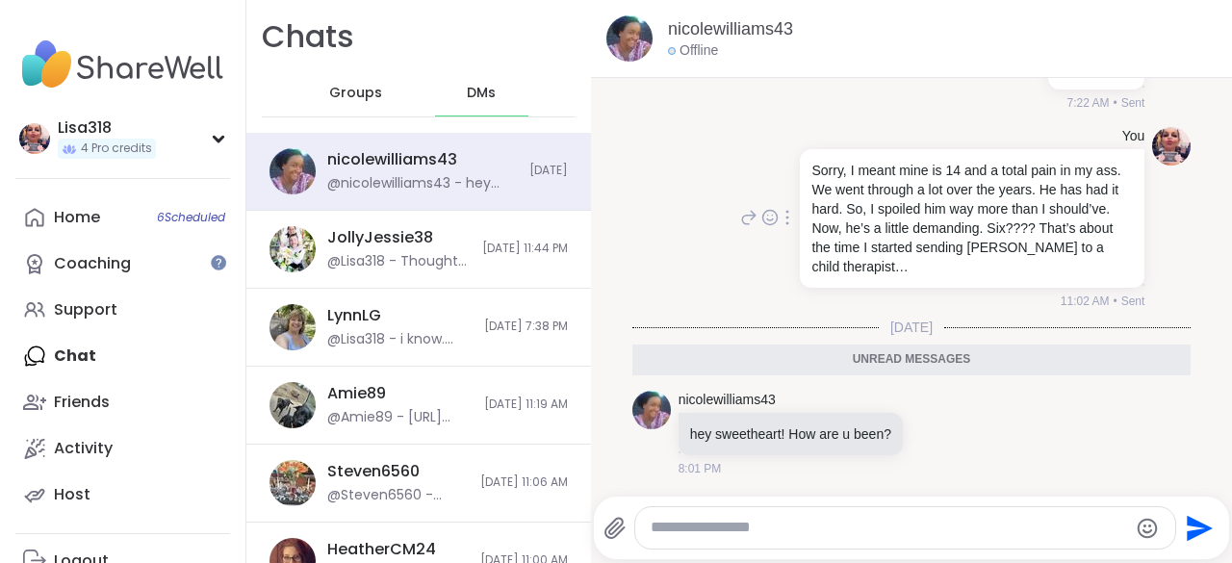
click at [986, 271] on p "Sorry, I meant mine is 14 and a total pain in my ass. We went through a lot ove…" at bounding box center [971, 219] width 321 height 116
click at [758, 536] on textarea "Type your message" at bounding box center [889, 528] width 476 height 20
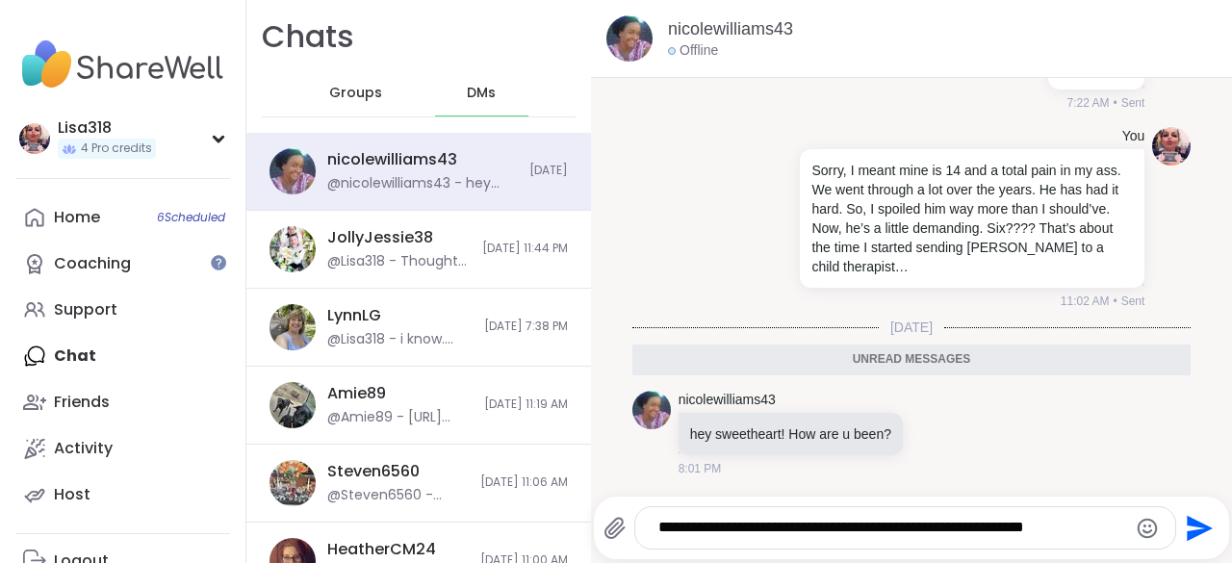
type textarea "**********"
click at [1182, 529] on icon "Send" at bounding box center [1197, 528] width 31 height 31
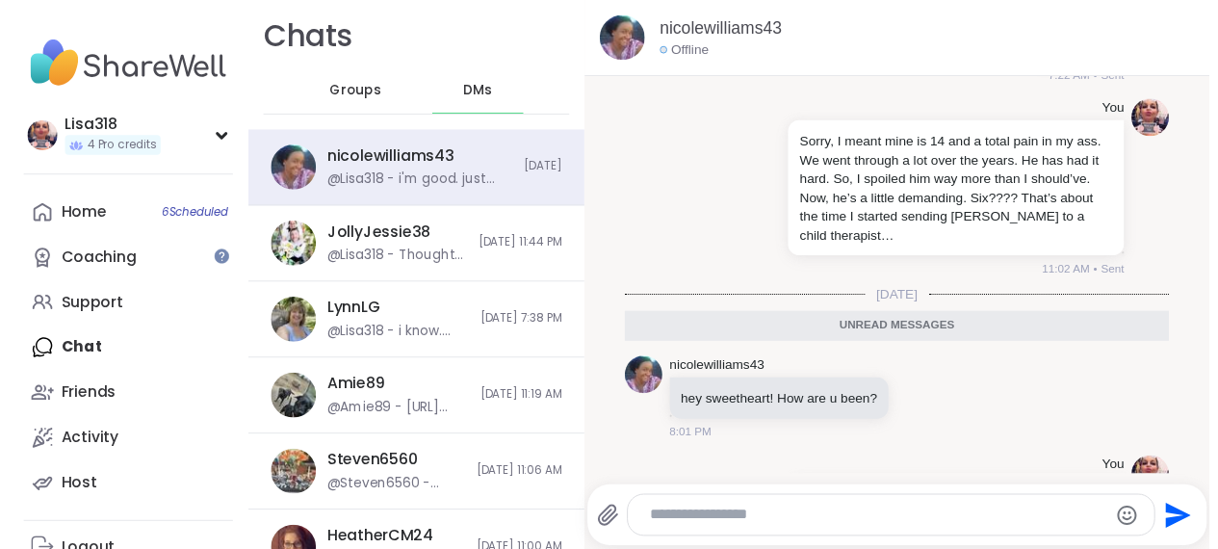
scroll to position [2048, 0]
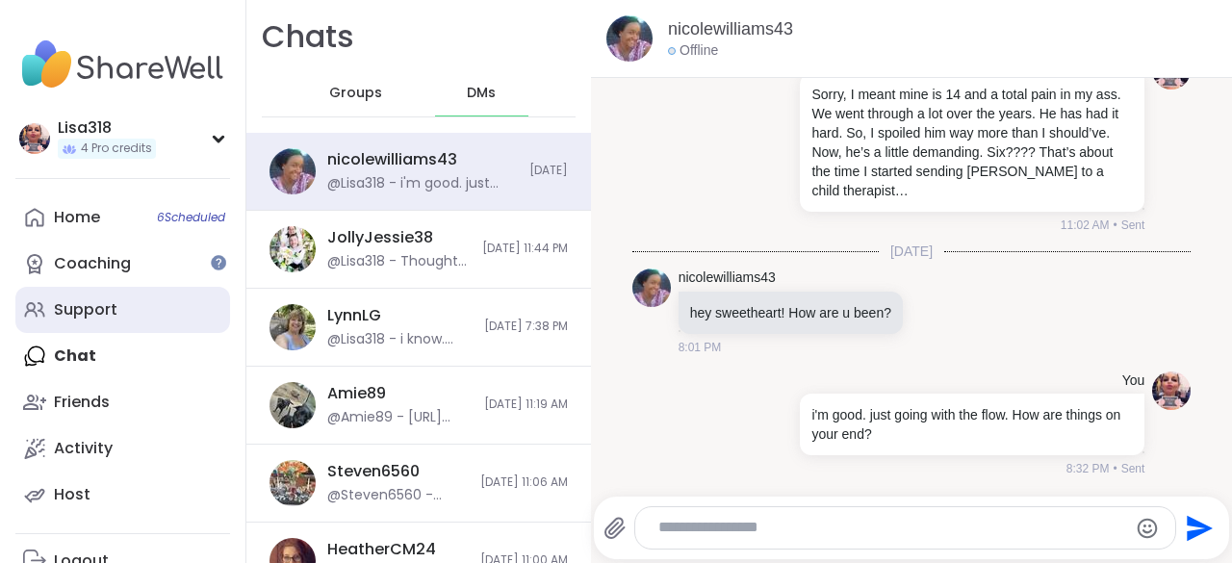
click at [108, 320] on div "Support" at bounding box center [86, 309] width 64 height 21
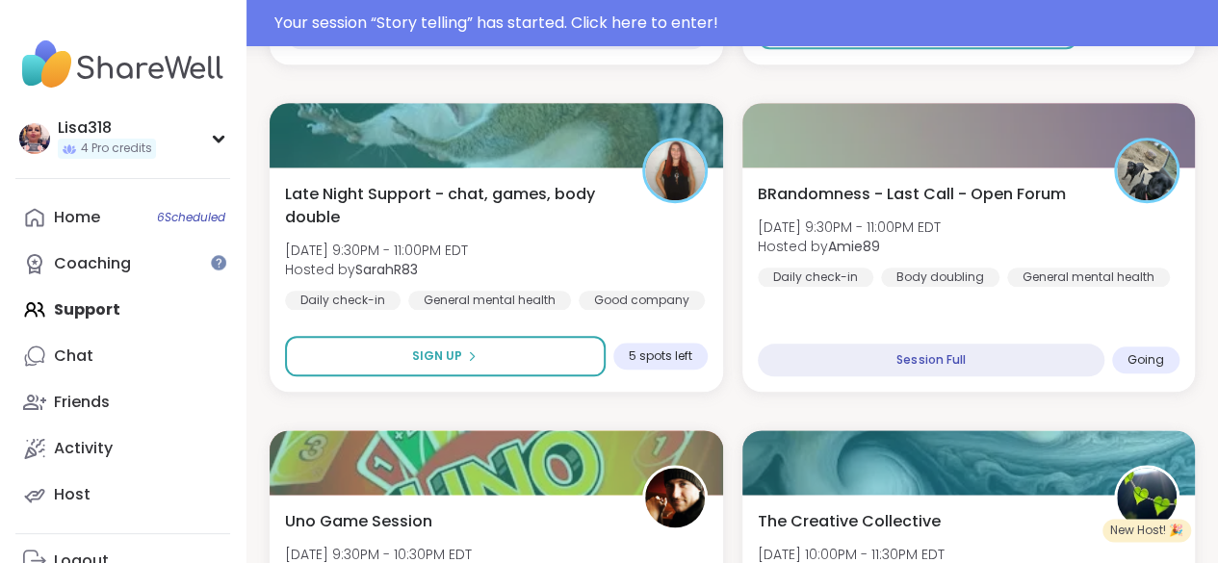
scroll to position [974, 0]
